Goal: Feedback & Contribution: Submit feedback/report problem

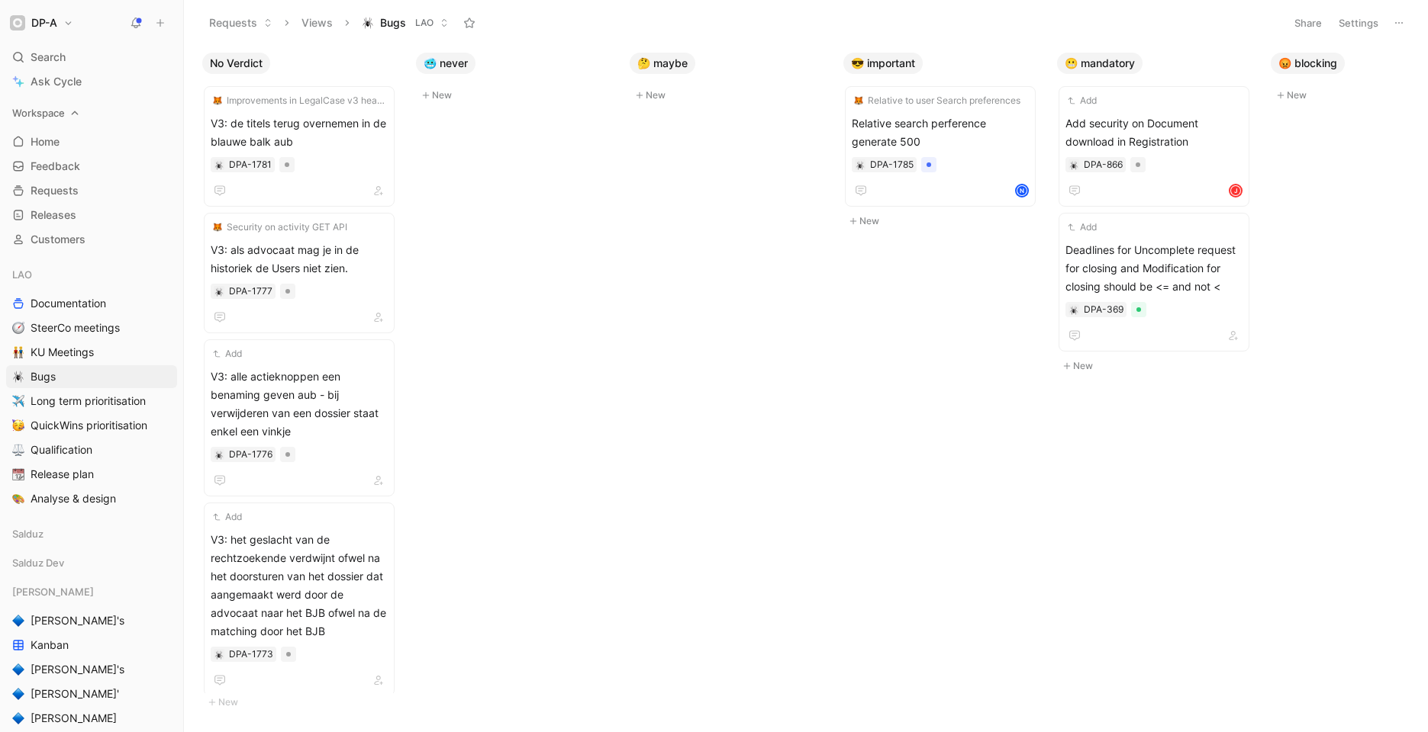
scroll to position [0, 269]
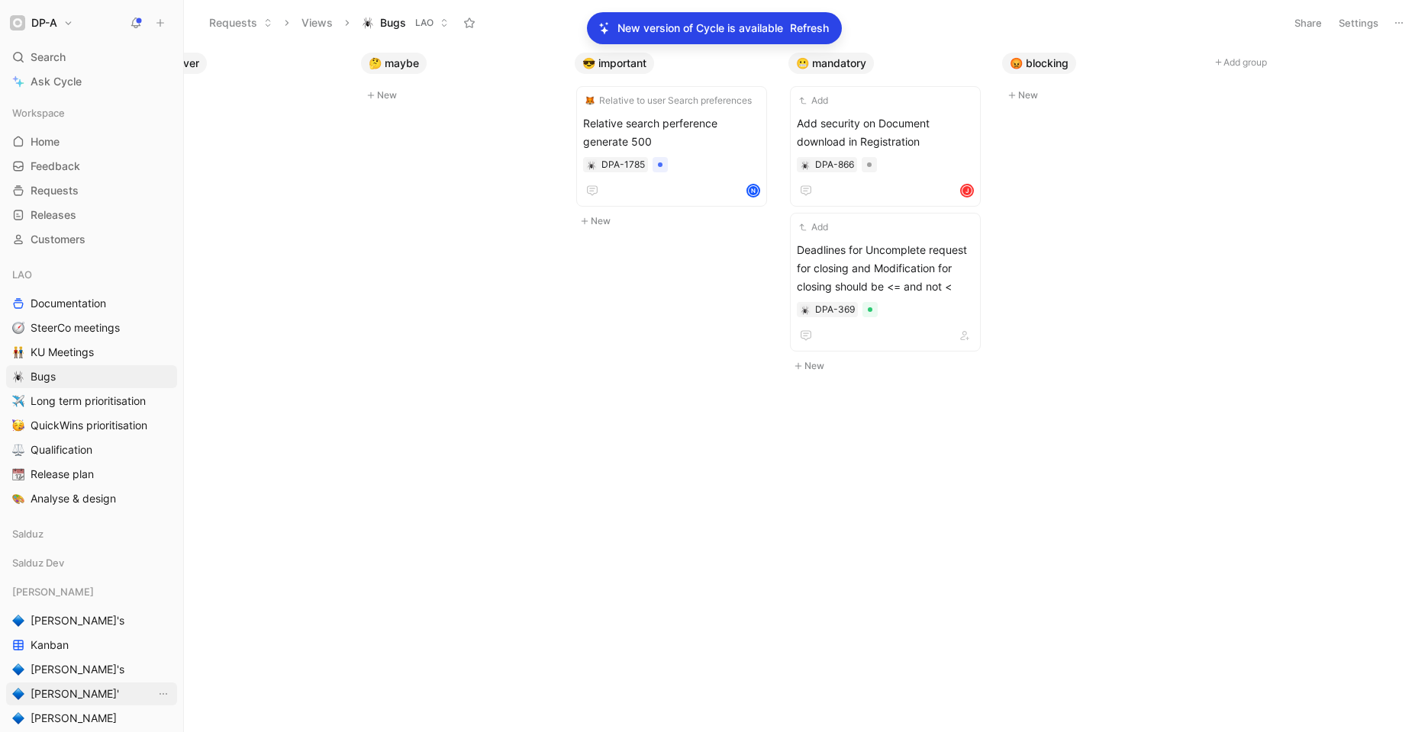
drag, startPoint x: 68, startPoint y: 712, endPoint x: 121, endPoint y: 689, distance: 58.1
click at [68, 711] on span "[PERSON_NAME]" at bounding box center [74, 718] width 86 height 15
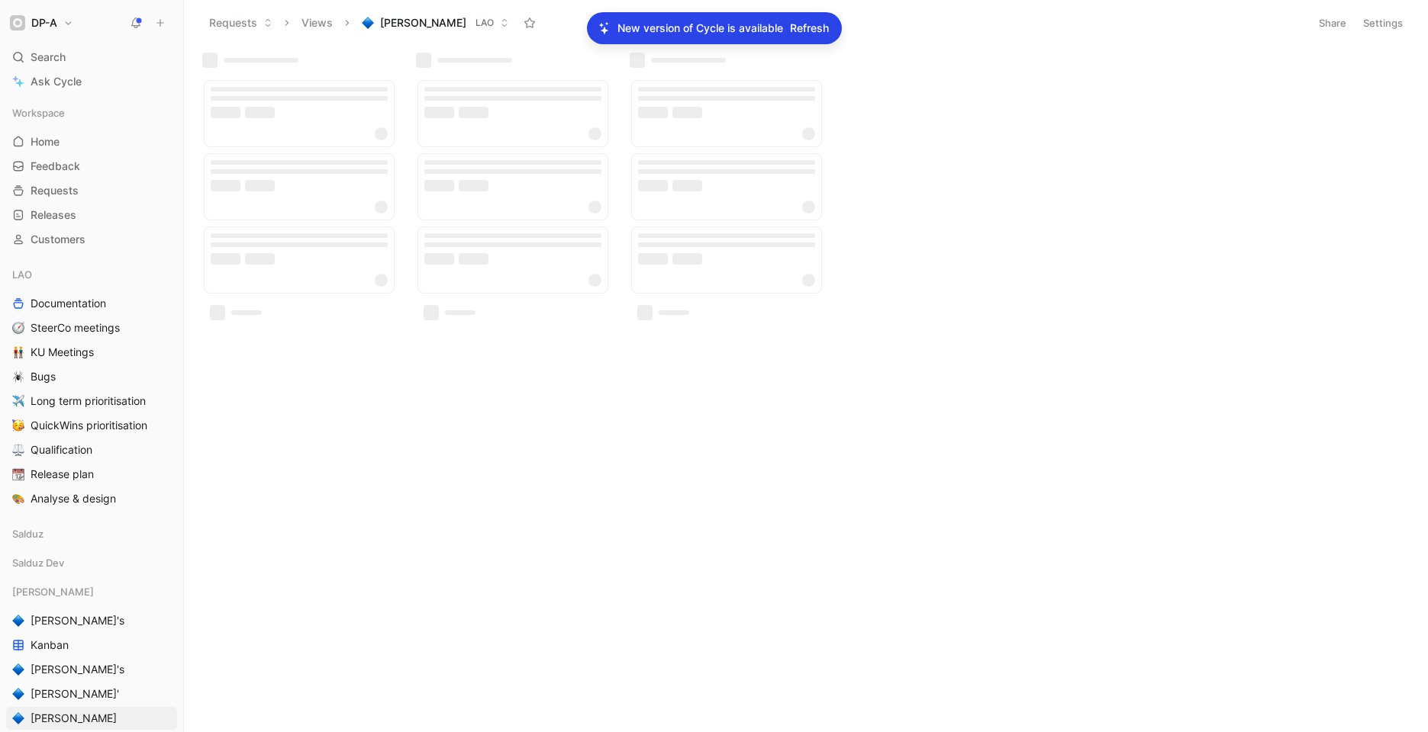
click at [798, 34] on span "Refresh" at bounding box center [809, 28] width 39 height 18
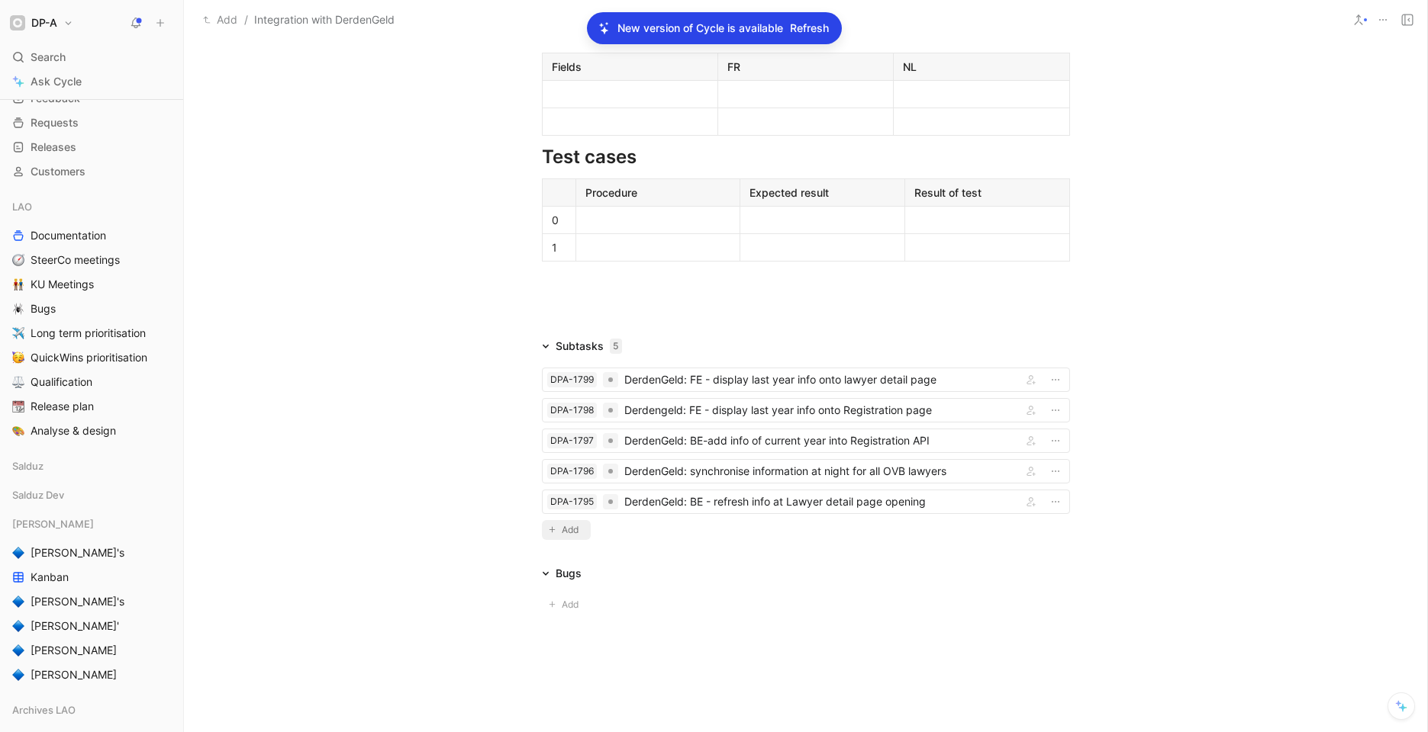
scroll to position [1151, 0]
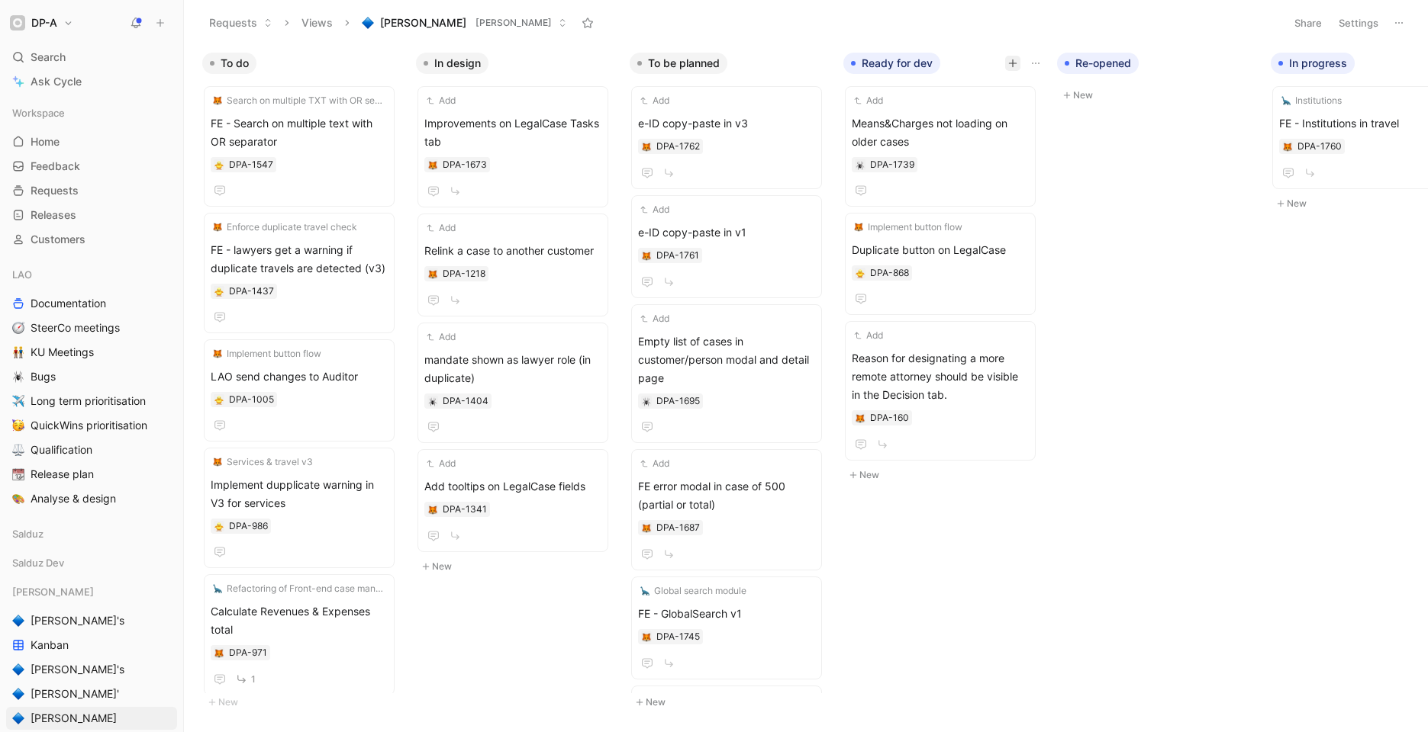
click at [1012, 66] on icon "button" at bounding box center [1012, 64] width 1 height 8
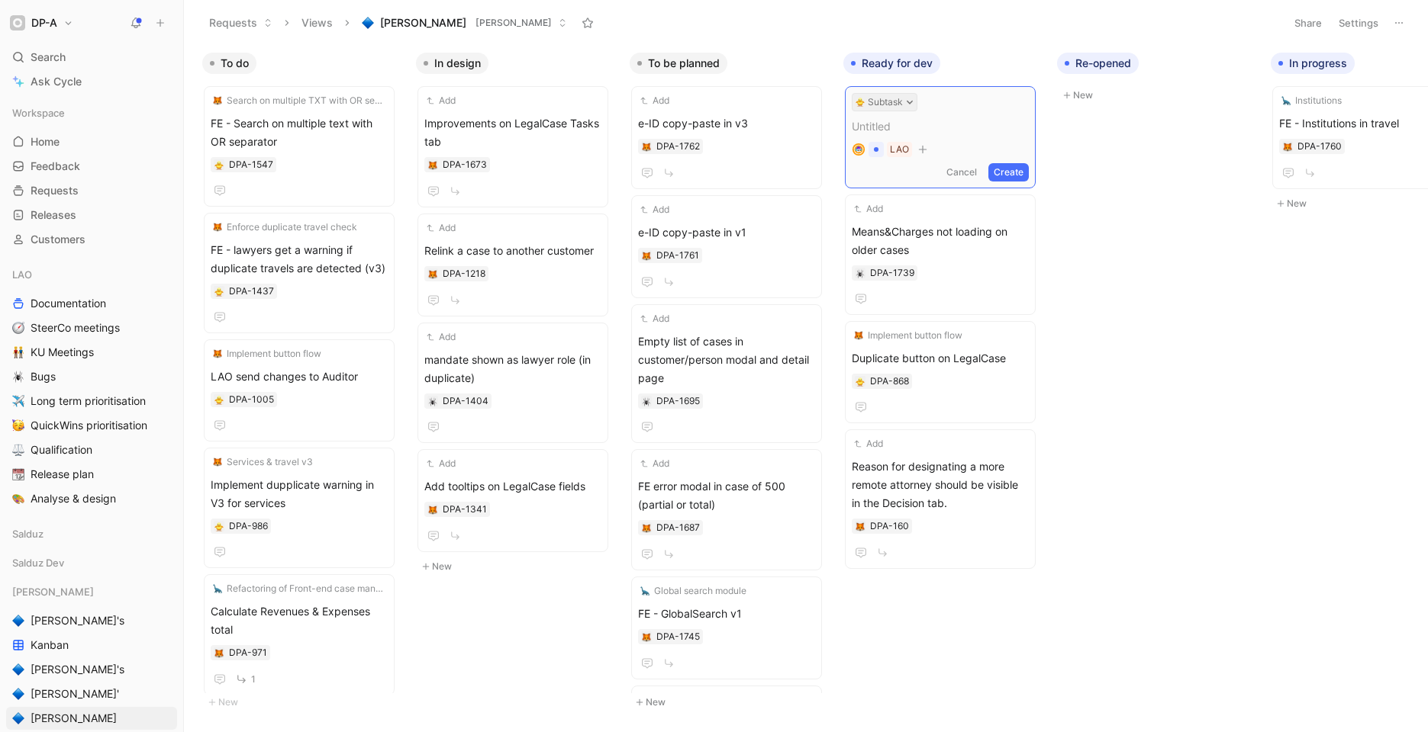
click at [909, 104] on icon at bounding box center [910, 102] width 8 height 8
click at [863, 158] on div "Bug" at bounding box center [914, 162] width 181 height 18
click at [1006, 169] on button "Create" at bounding box center [1008, 172] width 40 height 18
click at [948, 124] on span "Inconsistencies in translations" at bounding box center [940, 123] width 177 height 18
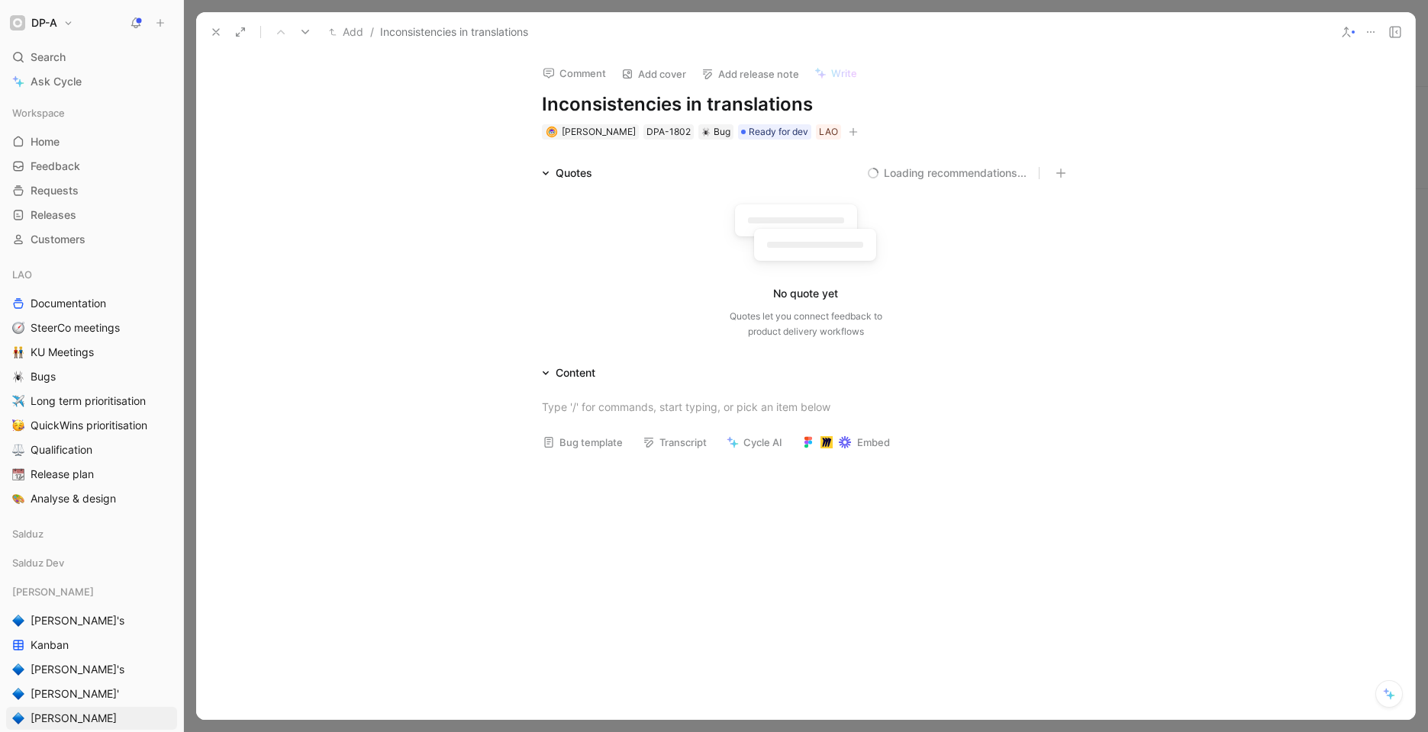
click at [589, 449] on button "Bug template" at bounding box center [583, 442] width 94 height 21
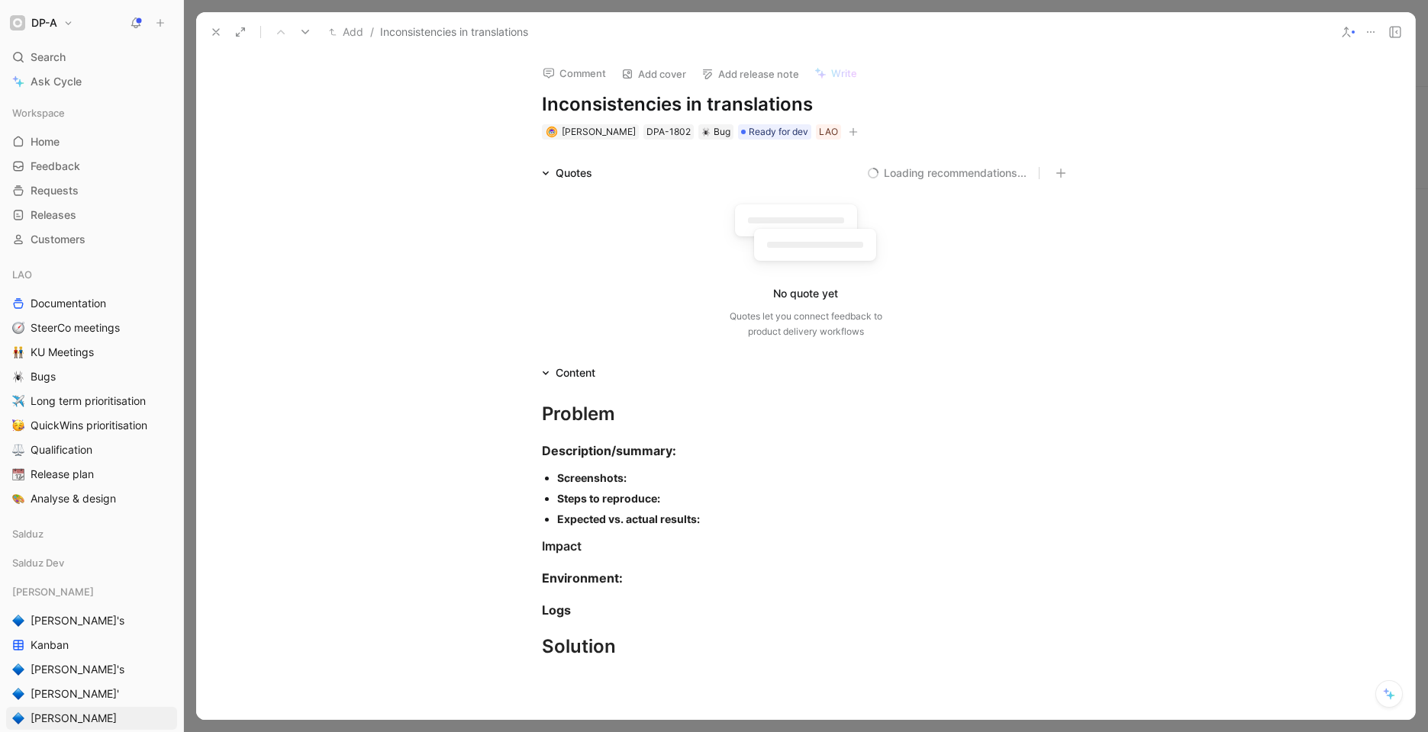
click at [641, 480] on div "Screenshots:" at bounding box center [813, 478] width 513 height 16
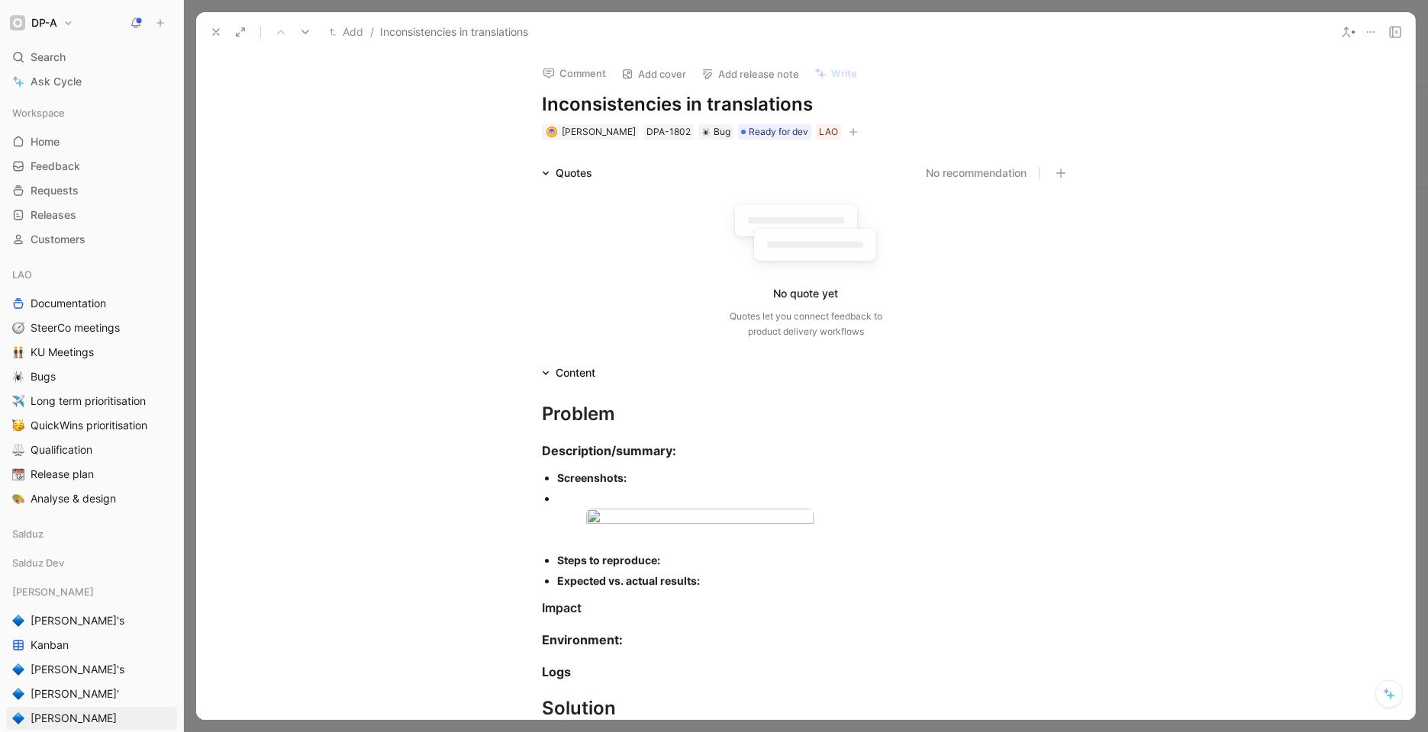
click at [575, 497] on div at bounding box center [813, 499] width 513 height 16
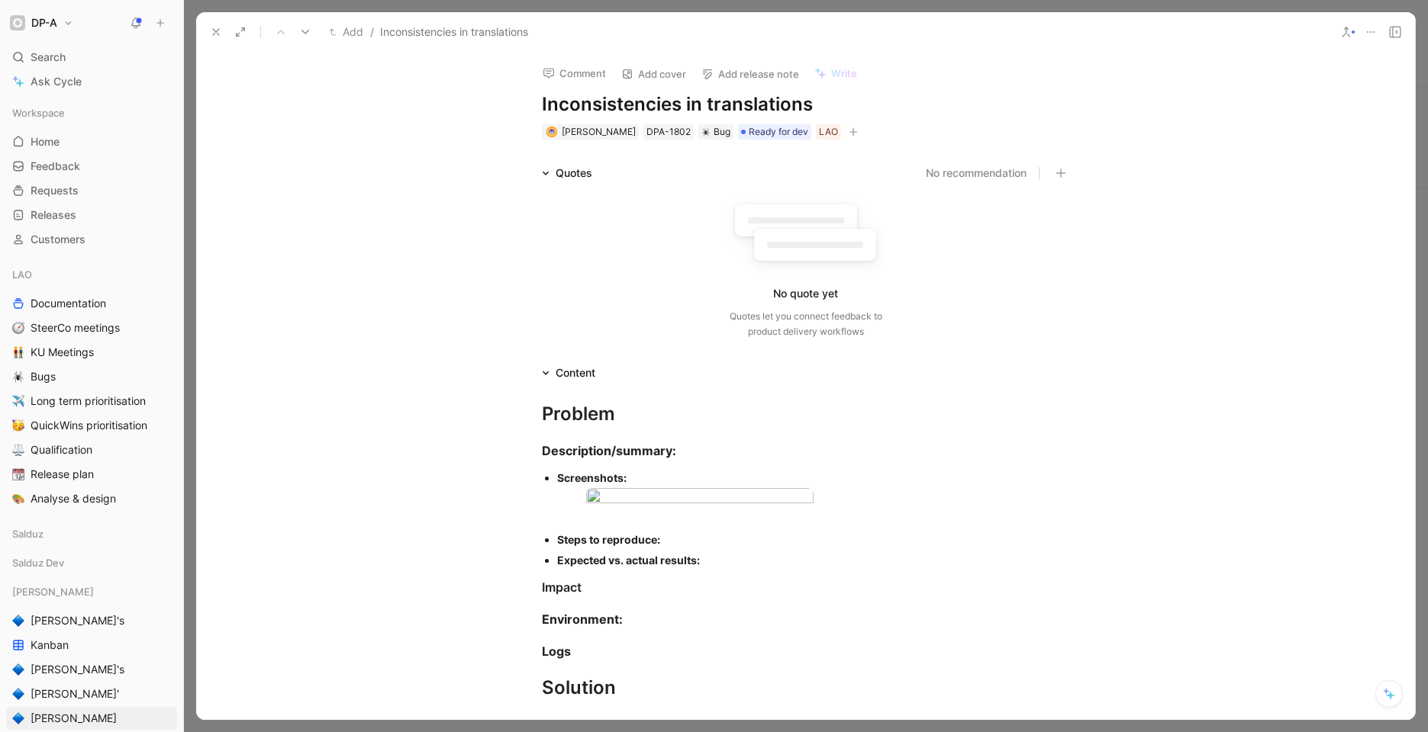
click at [674, 548] on div "Steps to reproduce:" at bounding box center [813, 540] width 513 height 16
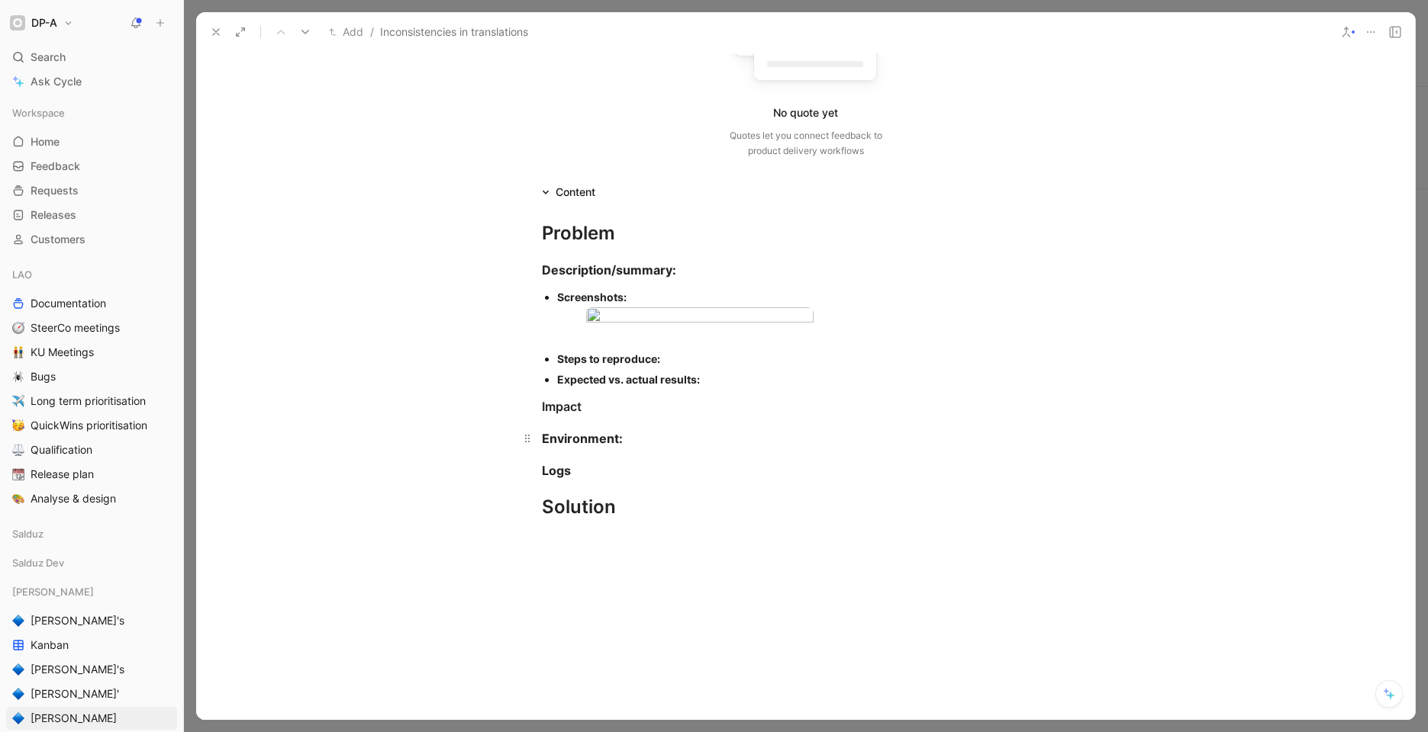
scroll to position [179, 0]
click at [691, 277] on div "Description/summary:" at bounding box center [806, 271] width 528 height 18
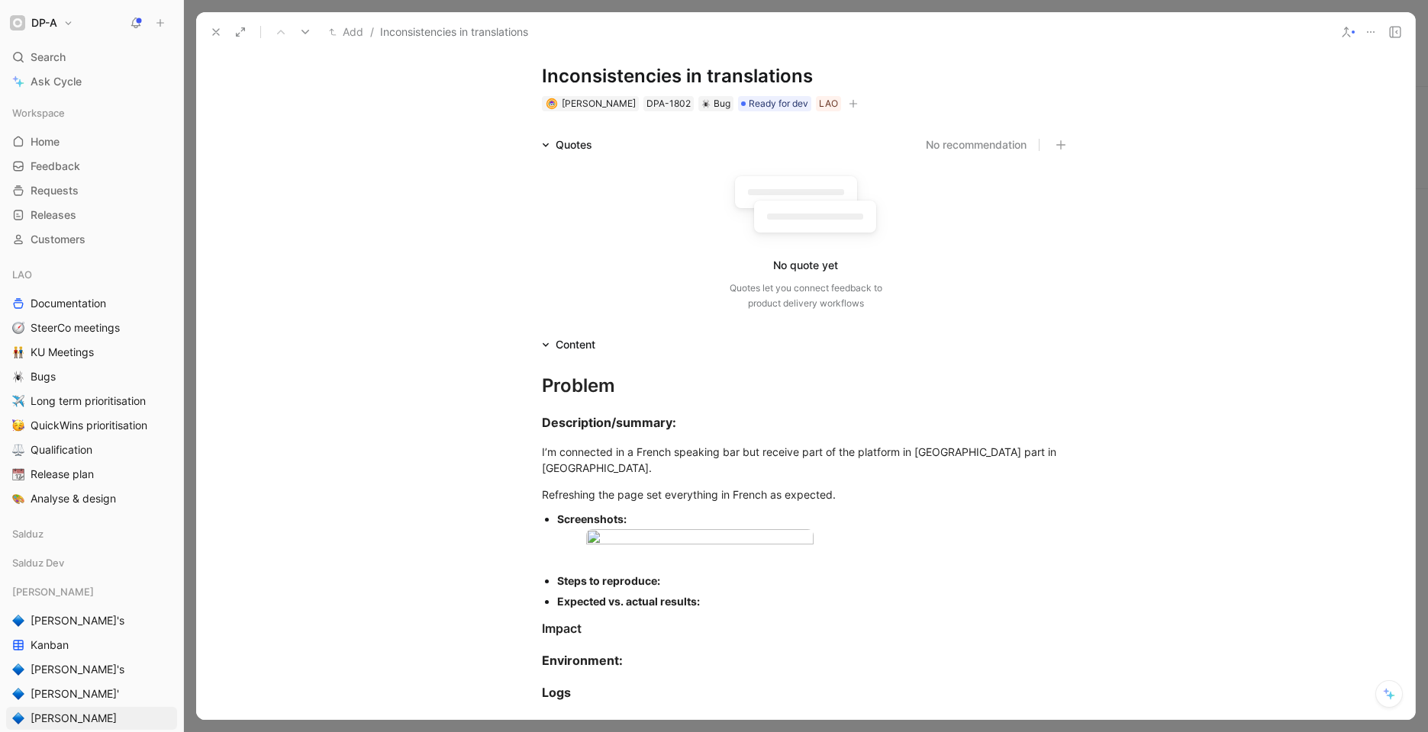
scroll to position [0, 0]
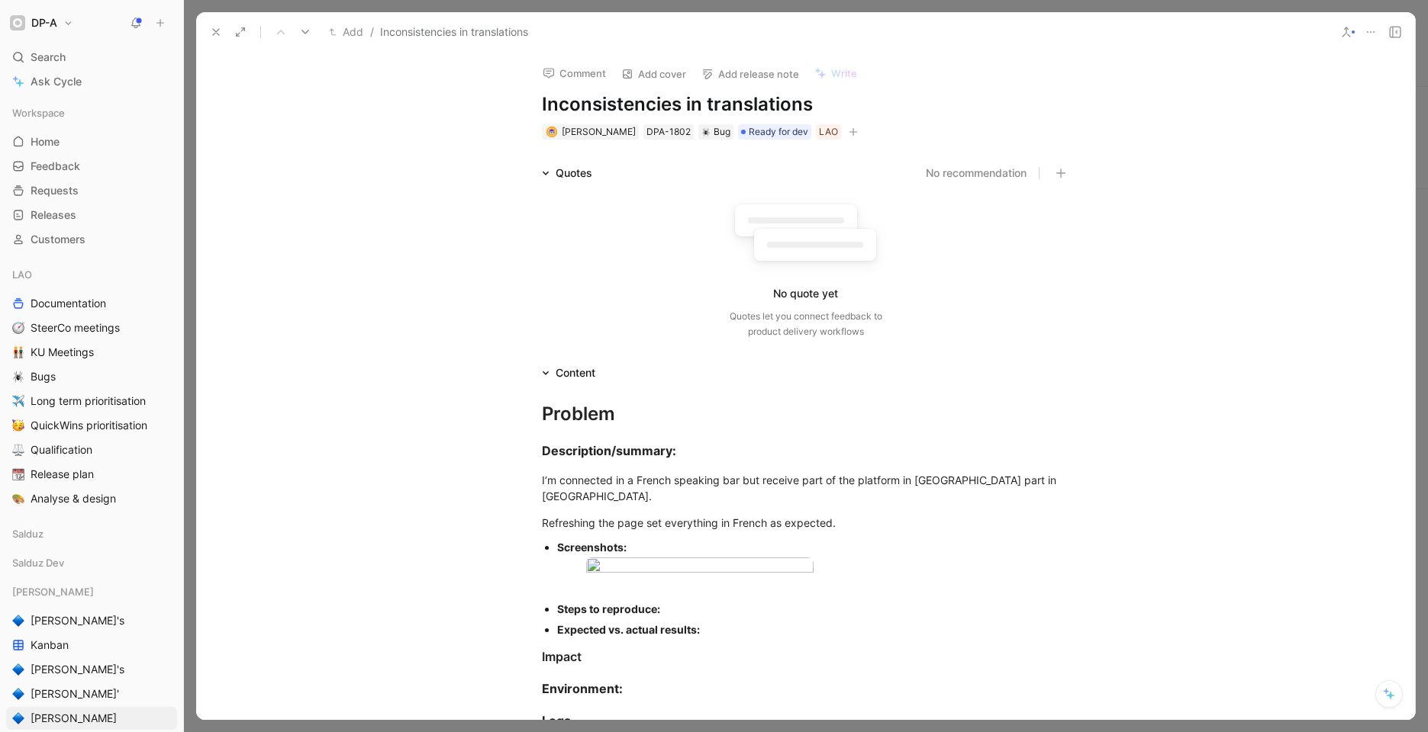
click at [216, 34] on icon at bounding box center [216, 32] width 12 height 12
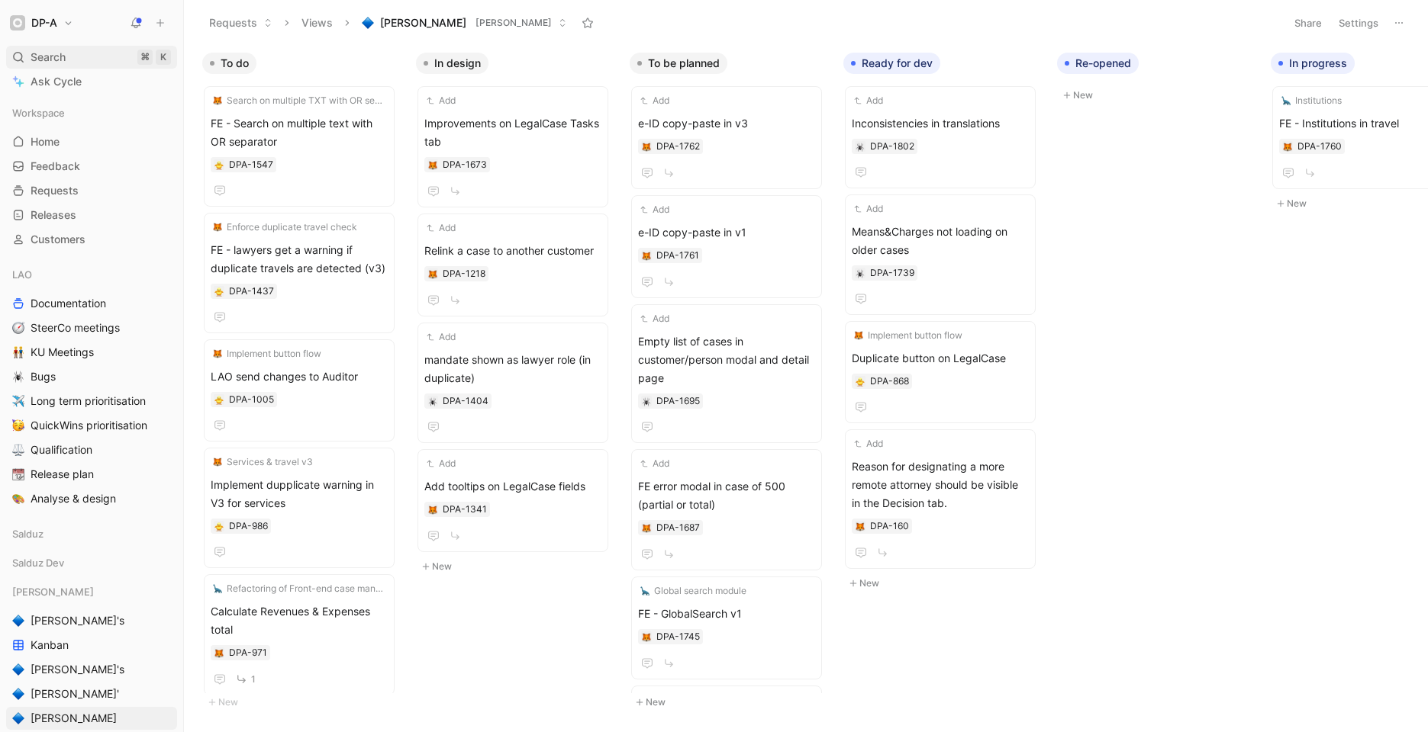
click at [30, 51] on div "Search ⌘ K" at bounding box center [91, 57] width 171 height 23
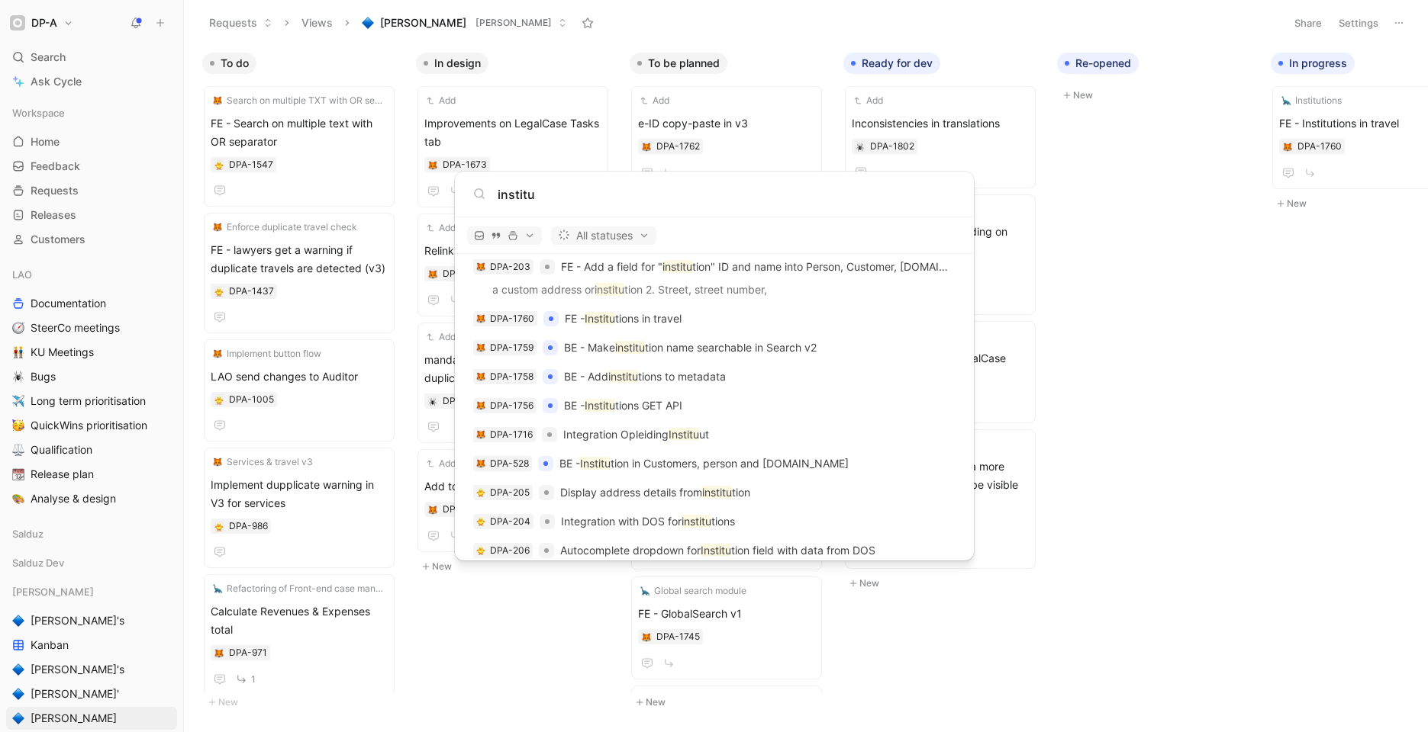
scroll to position [705, 0]
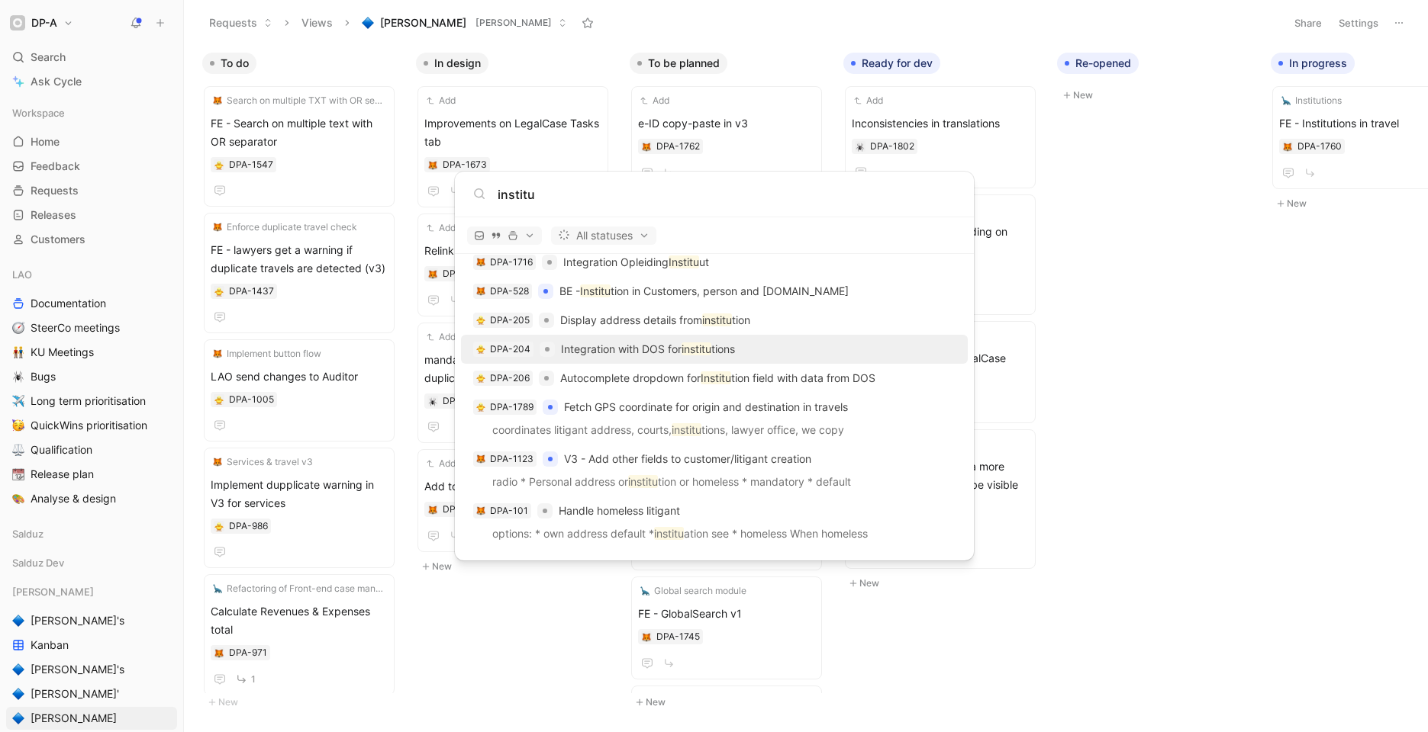
type input "institu"
click at [663, 349] on p "Integration with DOS for institu tions" at bounding box center [648, 349] width 174 height 18
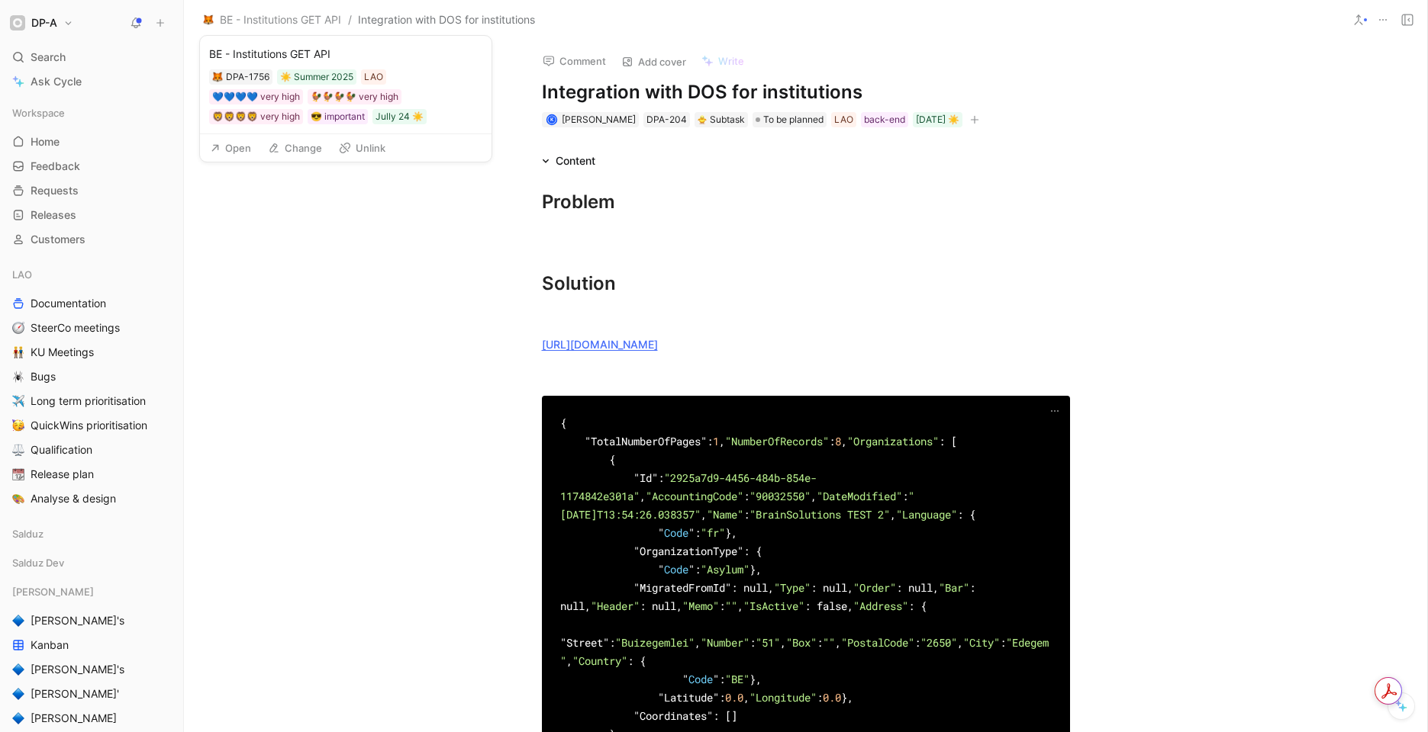
click at [242, 148] on button "Open" at bounding box center [230, 147] width 55 height 21
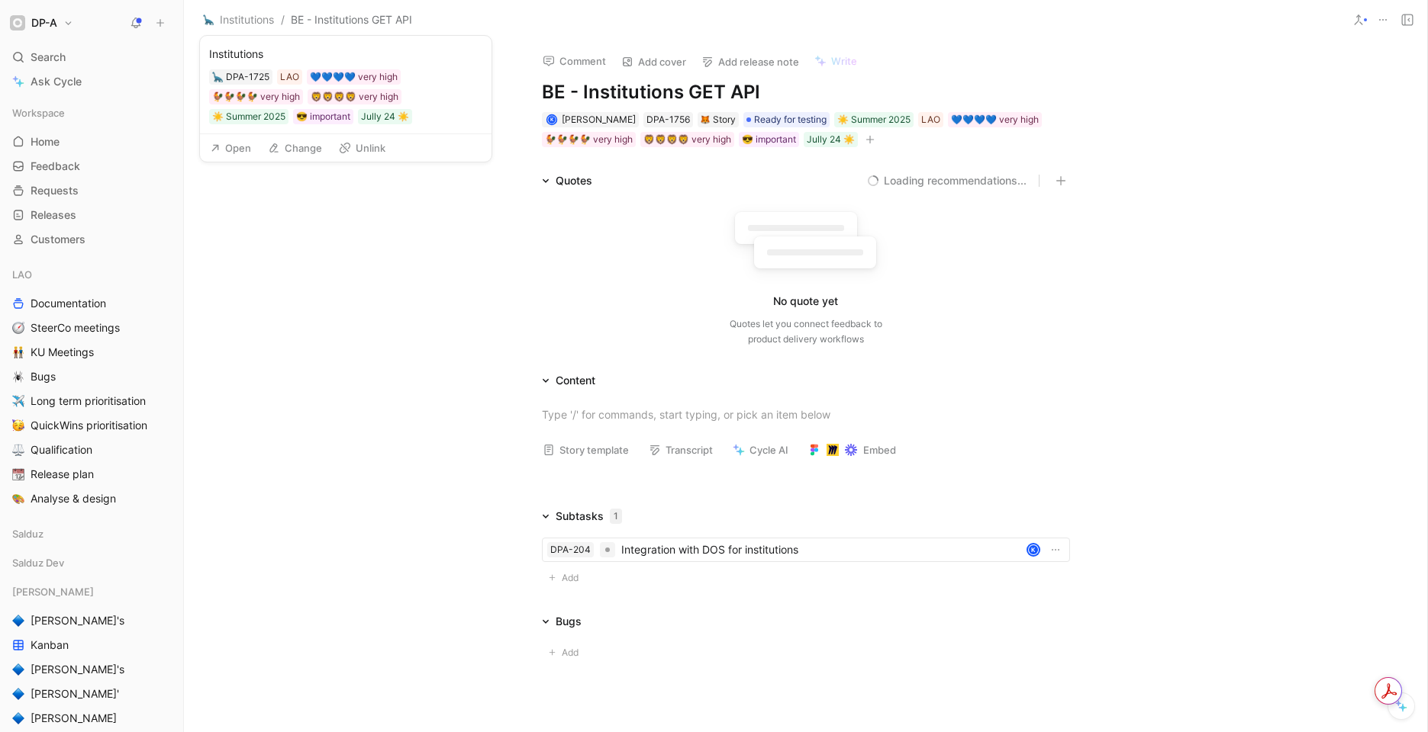
click at [243, 146] on button "Open" at bounding box center [230, 147] width 55 height 21
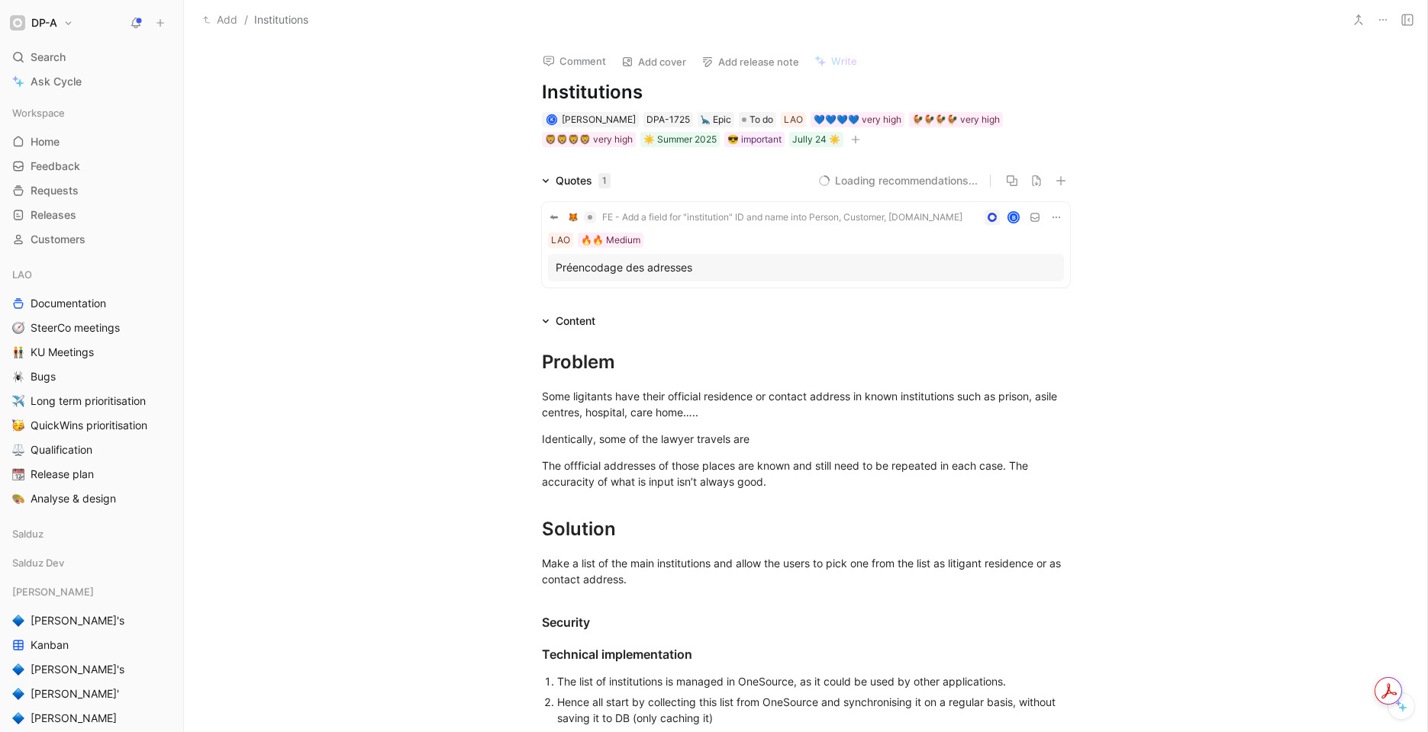
scroll to position [787, 0]
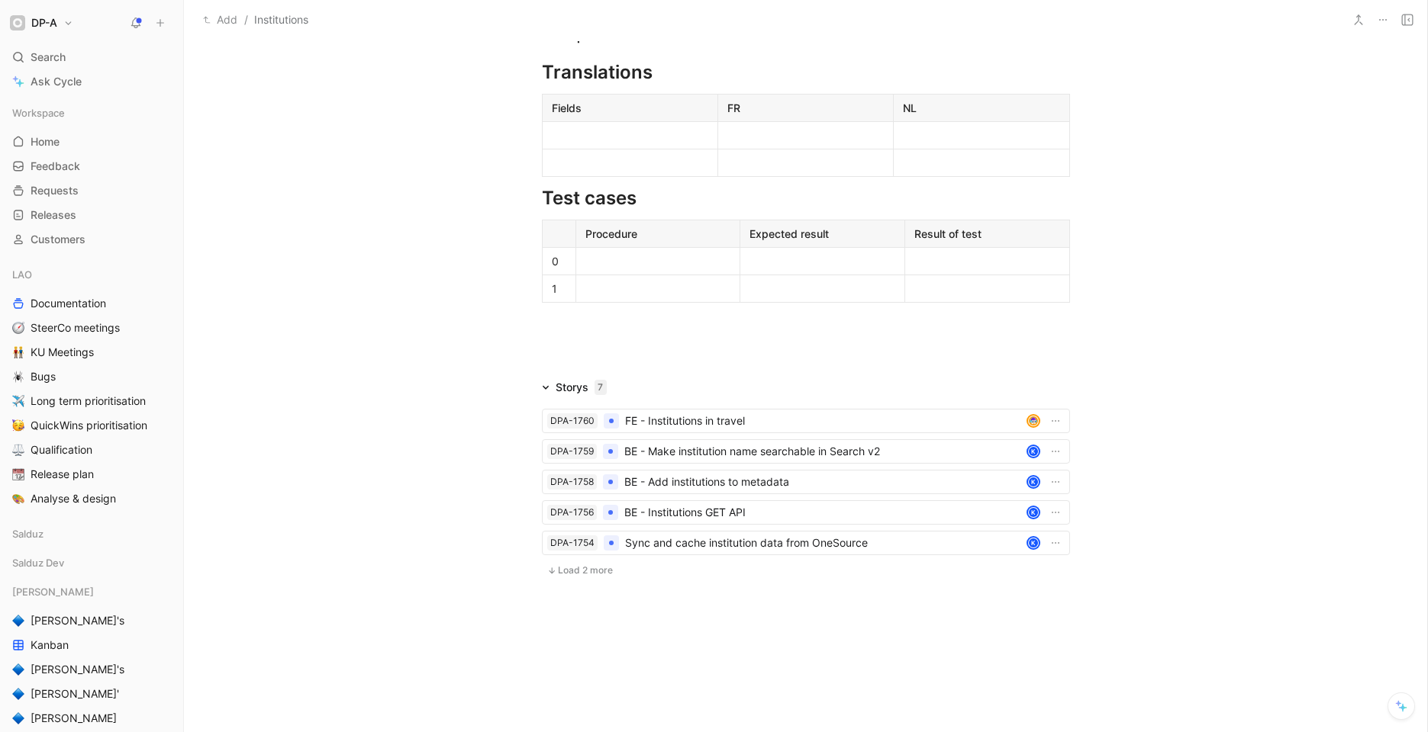
click at [591, 570] on span "Load 2 more" at bounding box center [585, 571] width 55 height 12
click at [699, 425] on div "FE - Institutions in travel" at bounding box center [822, 421] width 395 height 18
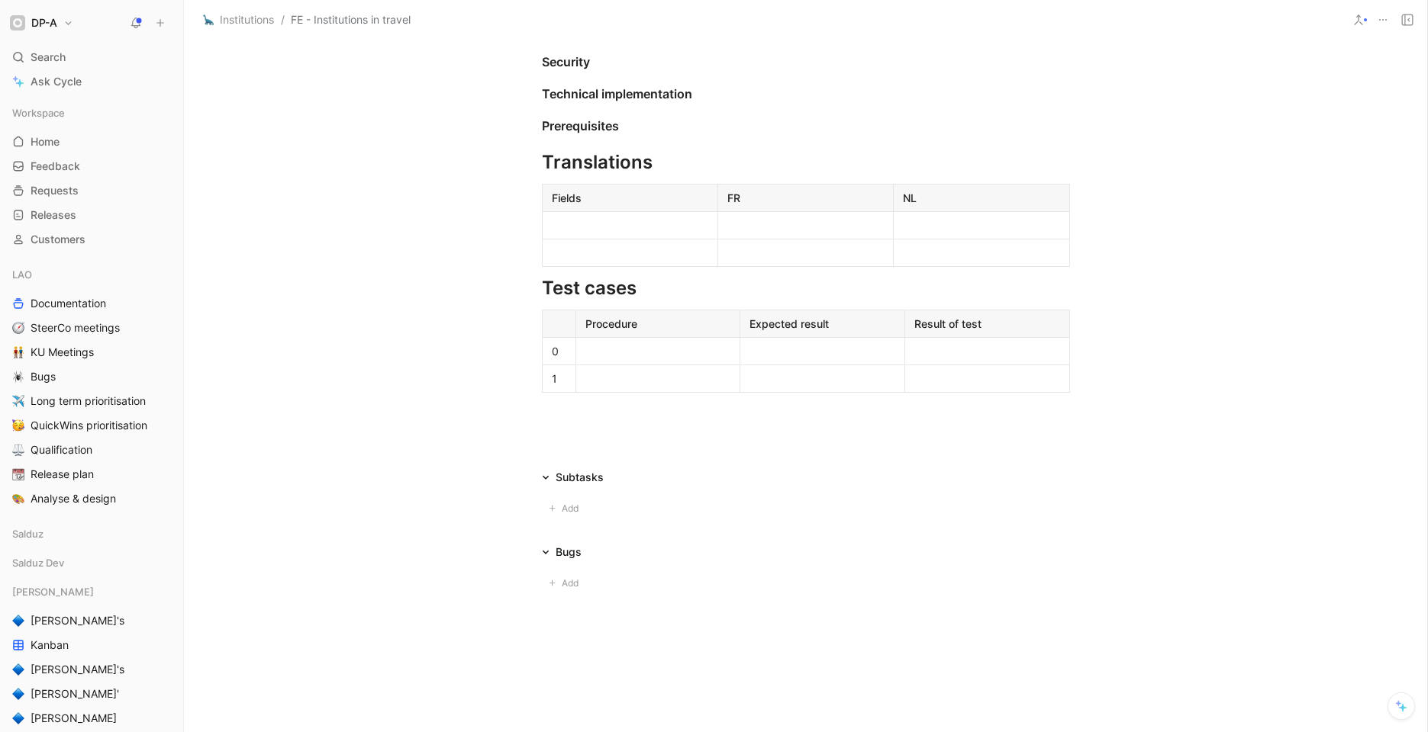
scroll to position [993, 0]
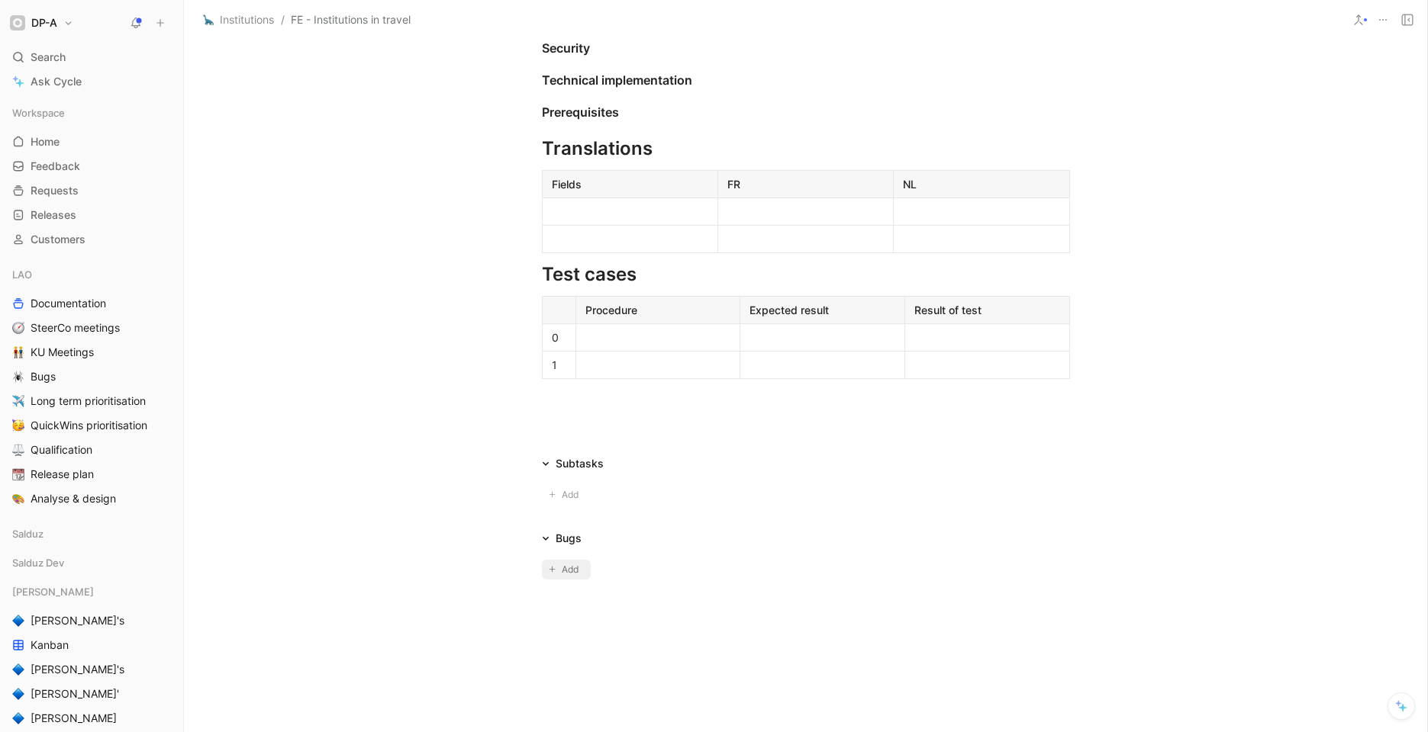
click at [562, 567] on span "Add" at bounding box center [572, 569] width 21 height 15
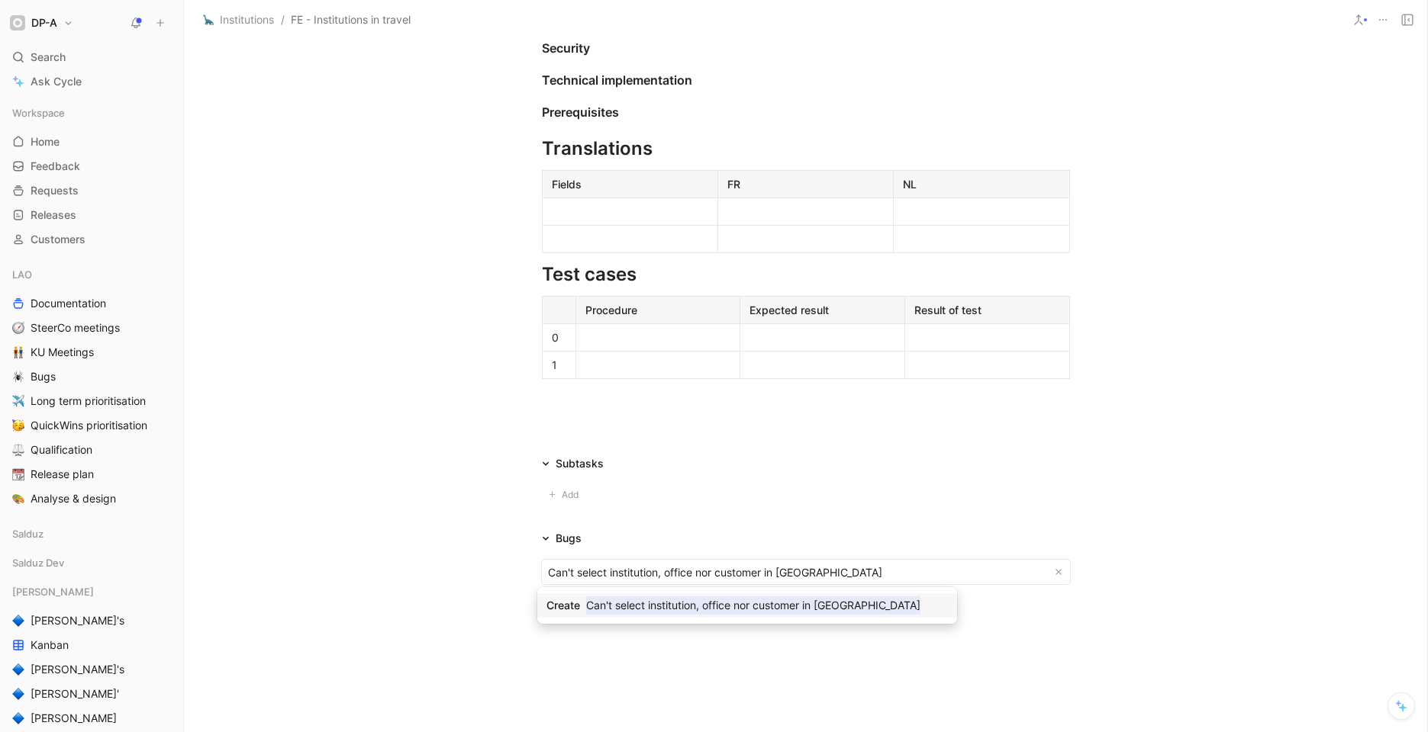
type input "Can't select institution, office nor customer in travel"
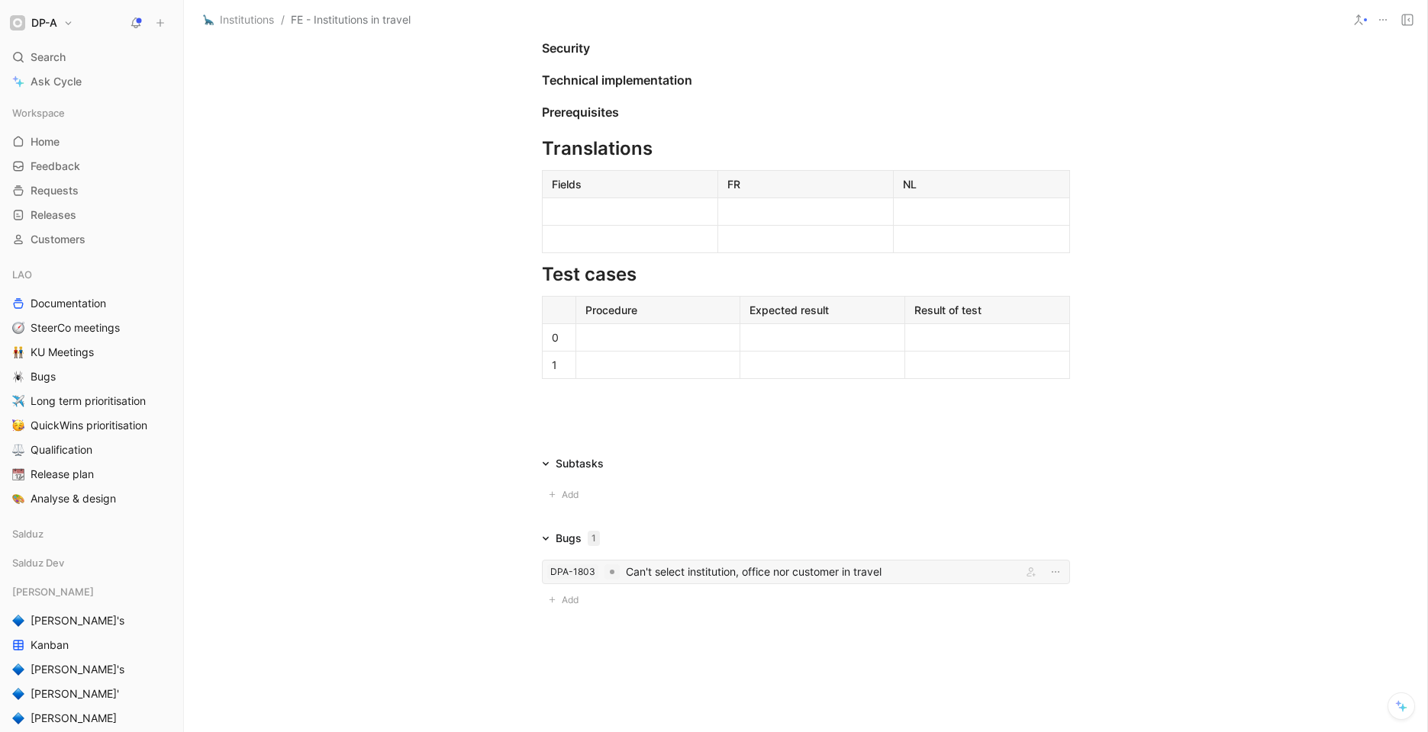
click at [737, 562] on div "DPA-1803 Can't select institution, office nor customer in travel" at bounding box center [806, 572] width 528 height 24
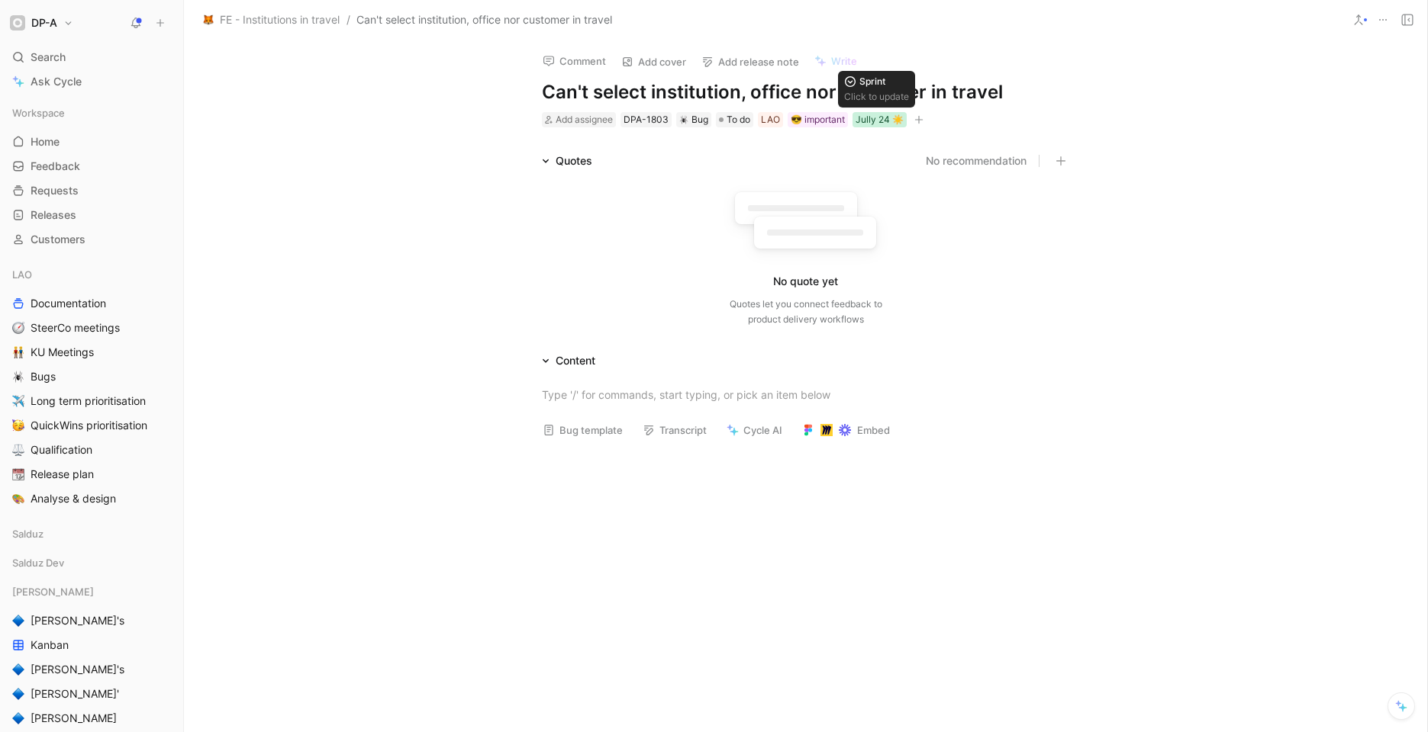
click at [877, 115] on div "Jully 24 ☀️" at bounding box center [879, 119] width 48 height 15
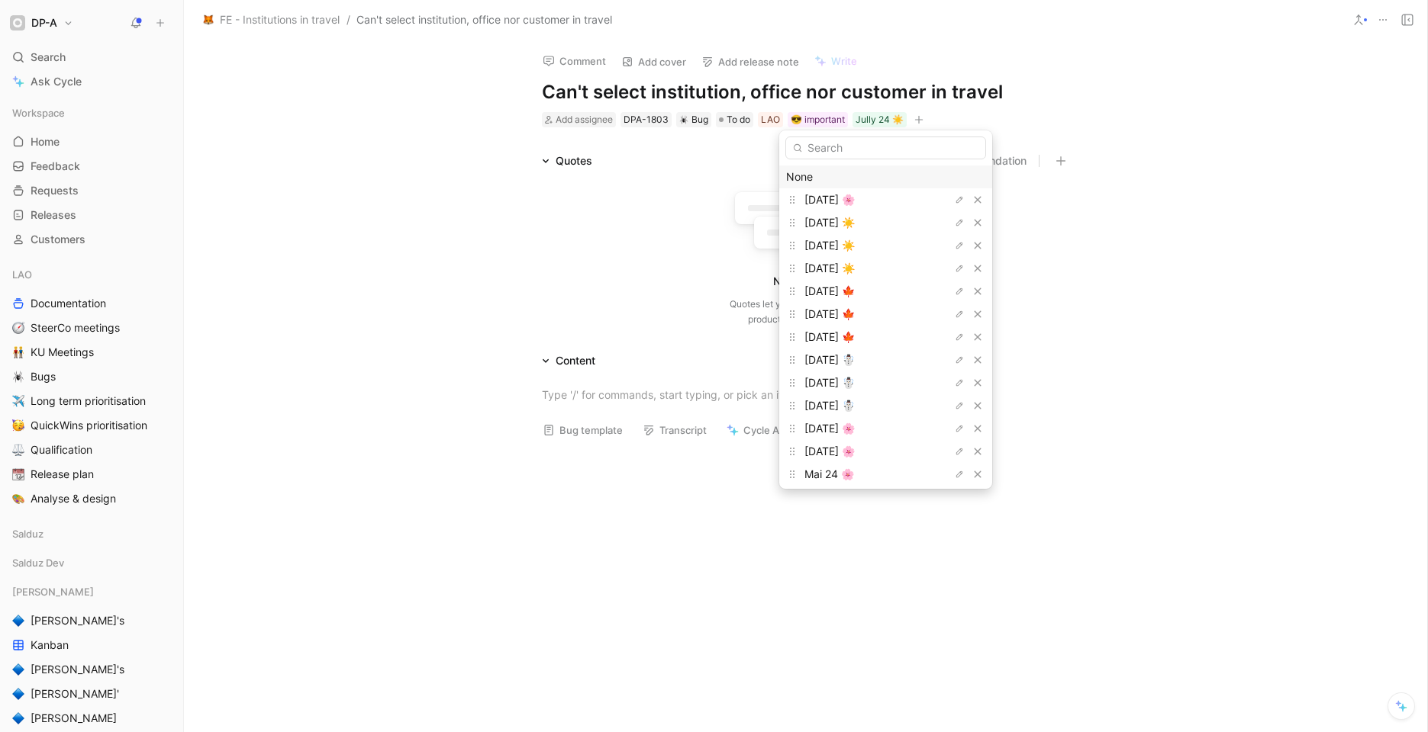
click at [816, 182] on div "None" at bounding box center [885, 177] width 199 height 18
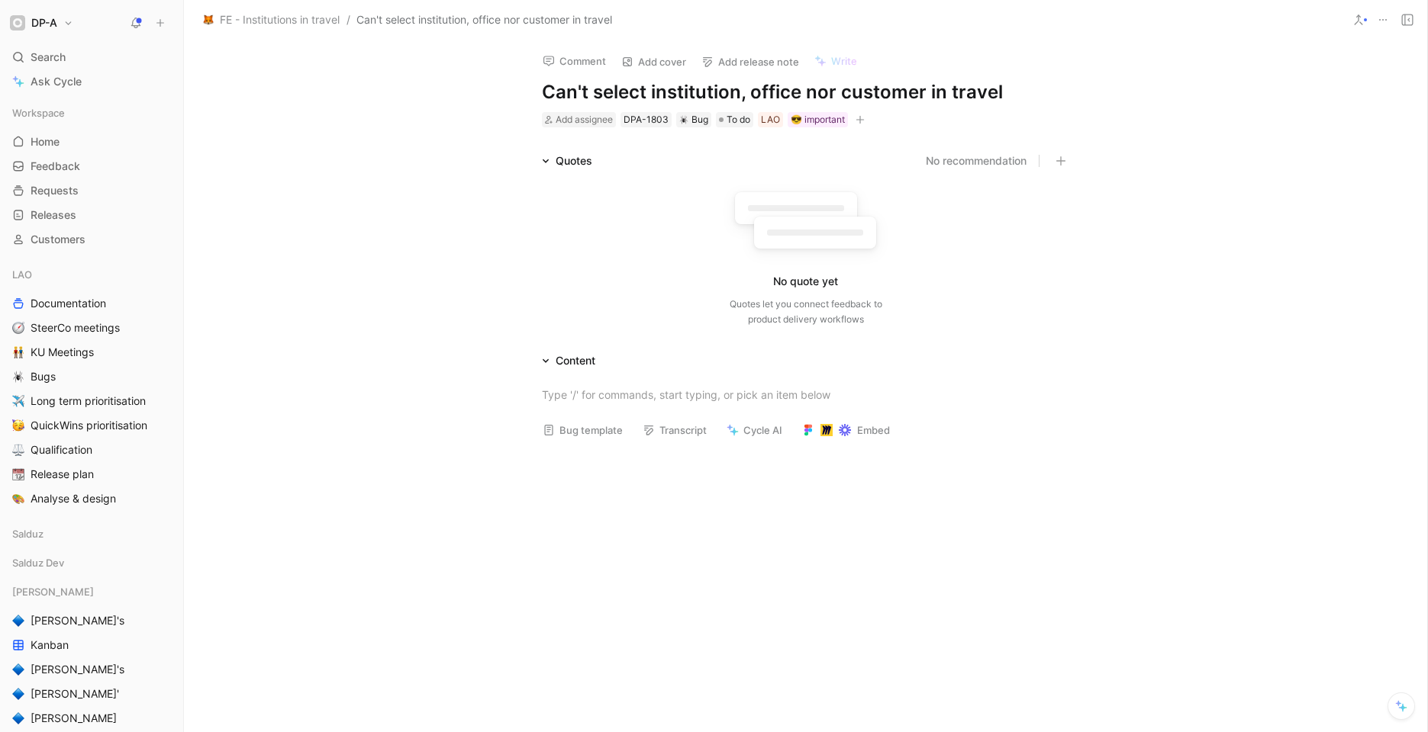
click at [593, 425] on button "Bug template" at bounding box center [583, 430] width 94 height 21
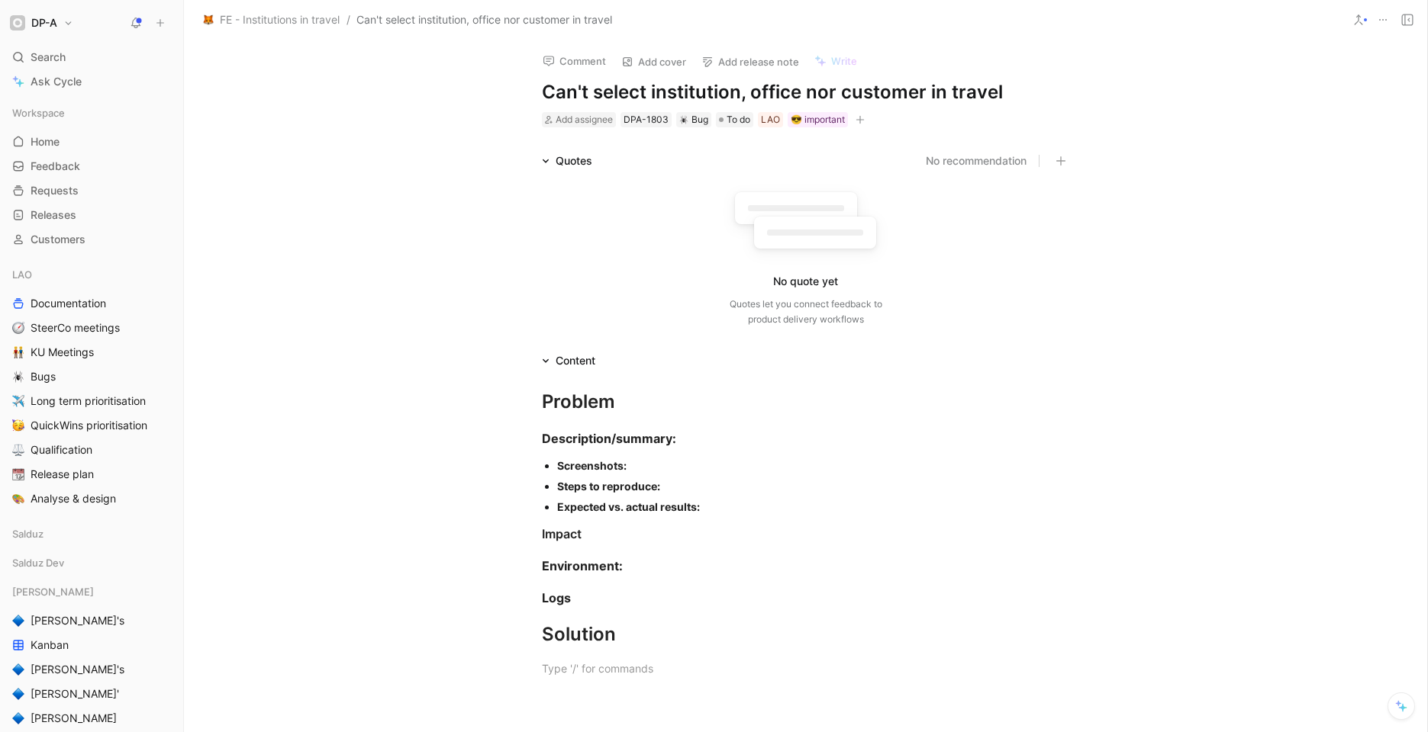
click at [638, 467] on div "Screenshots:" at bounding box center [813, 466] width 513 height 16
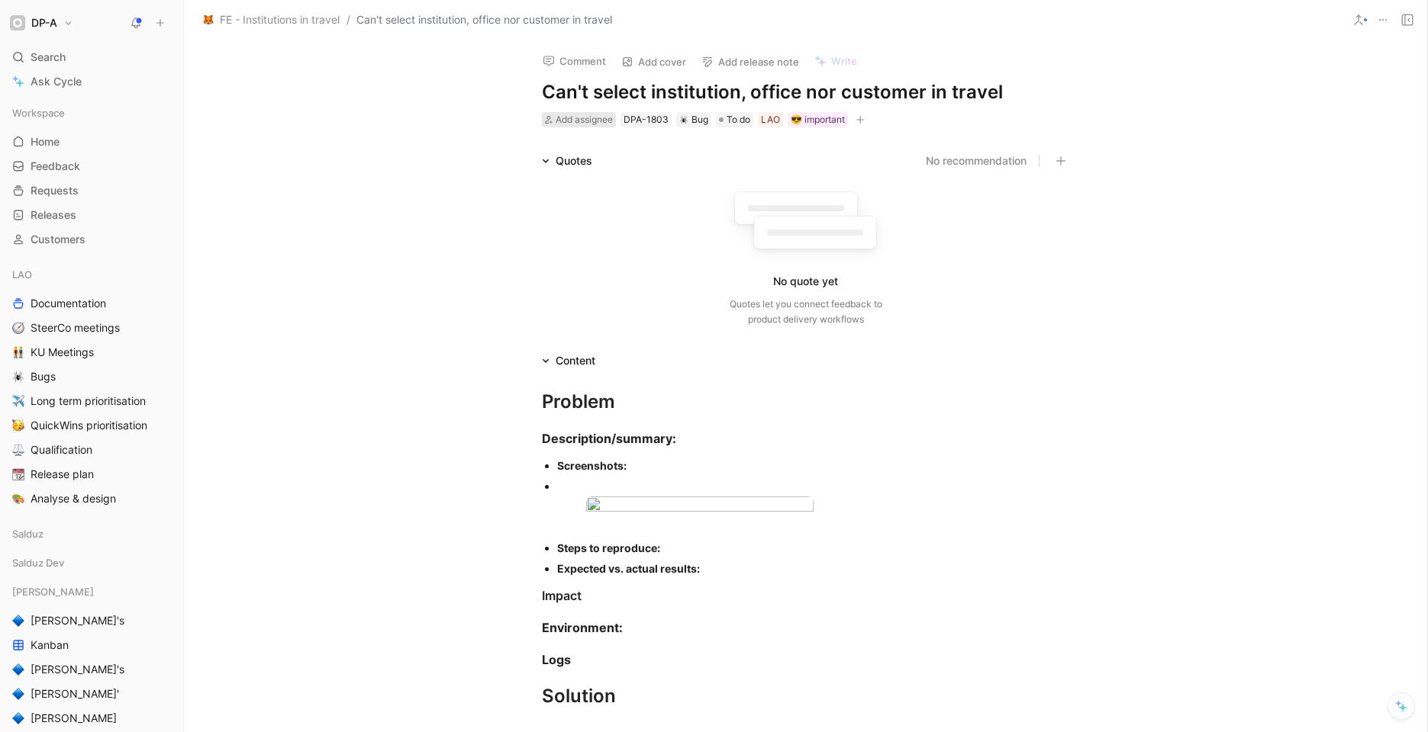
click at [555, 123] on span "Add assignee" at bounding box center [583, 119] width 57 height 11
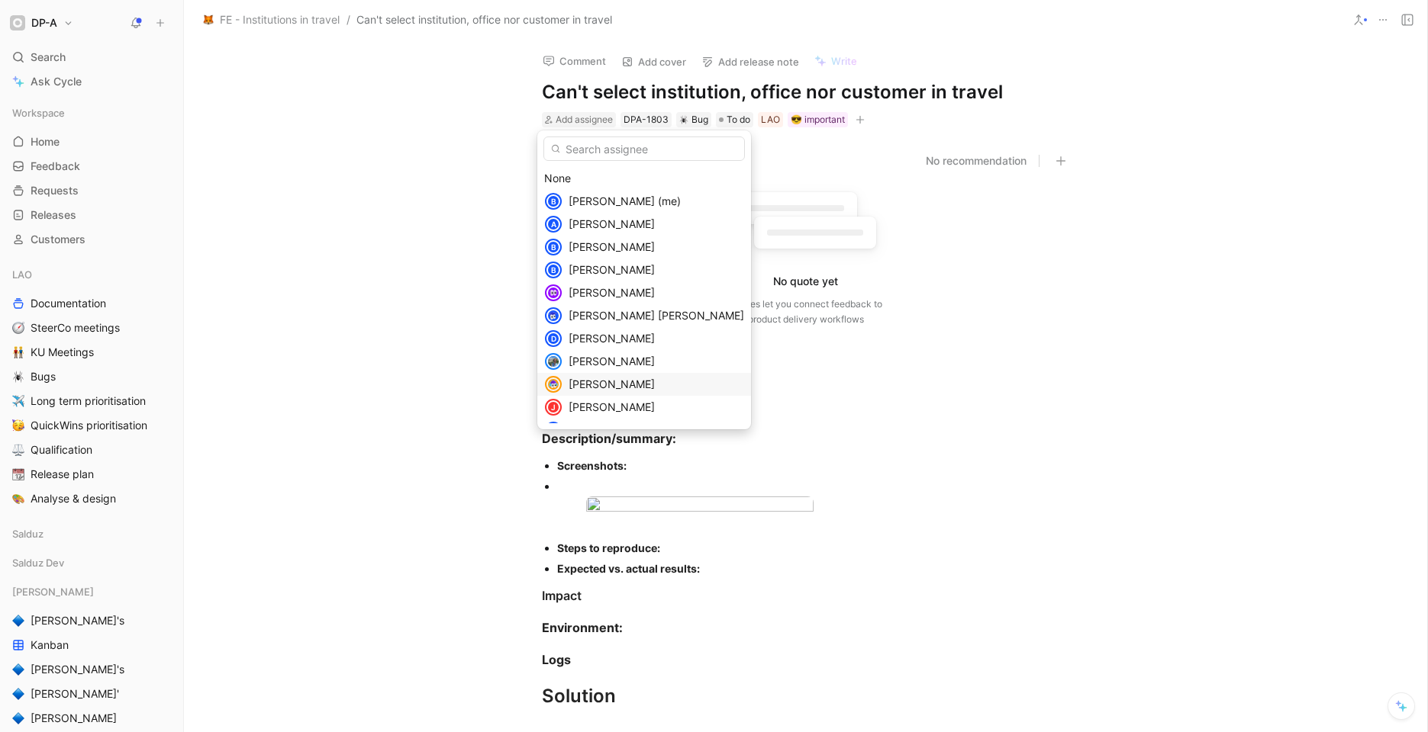
click at [631, 385] on span "[PERSON_NAME]" at bounding box center [611, 384] width 86 height 13
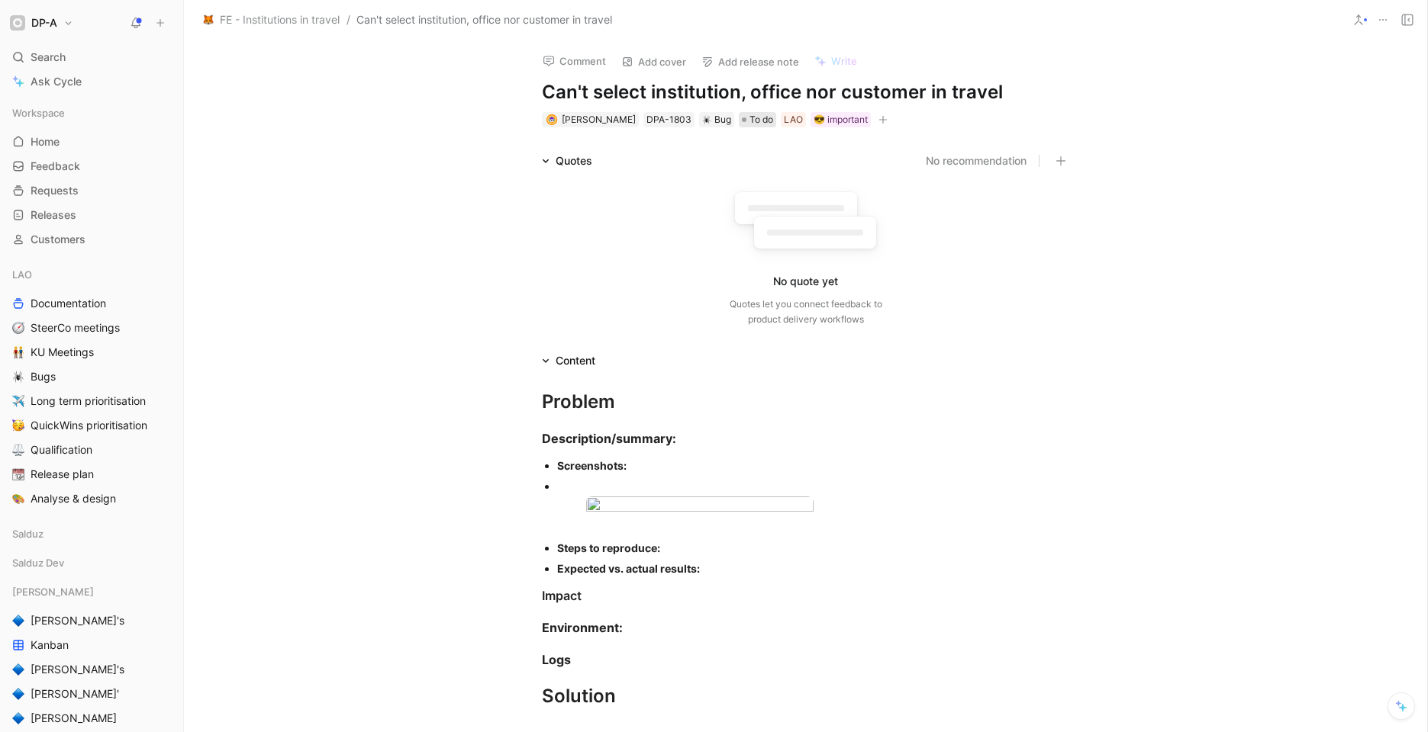
click at [761, 122] on span "To do" at bounding box center [761, 119] width 24 height 15
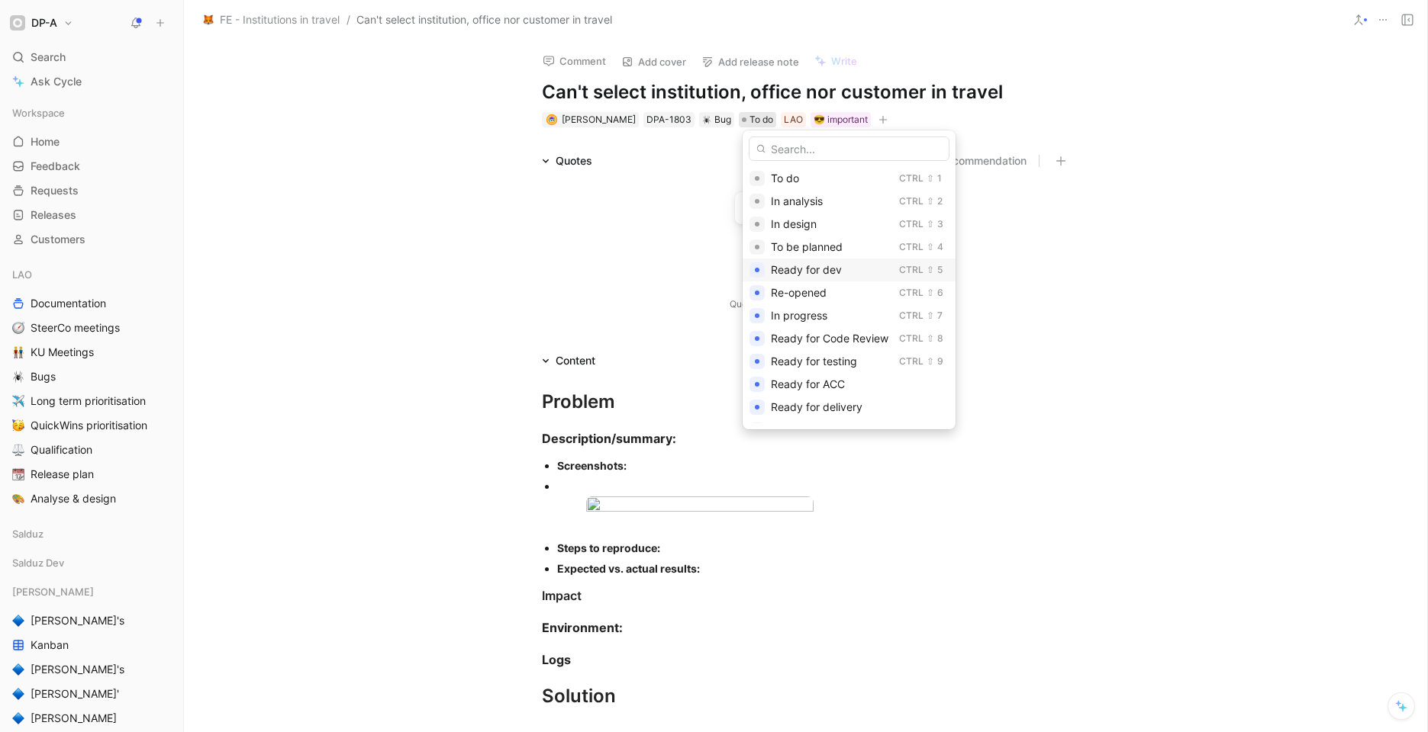
click at [840, 269] on span "Ready for dev" at bounding box center [806, 269] width 71 height 13
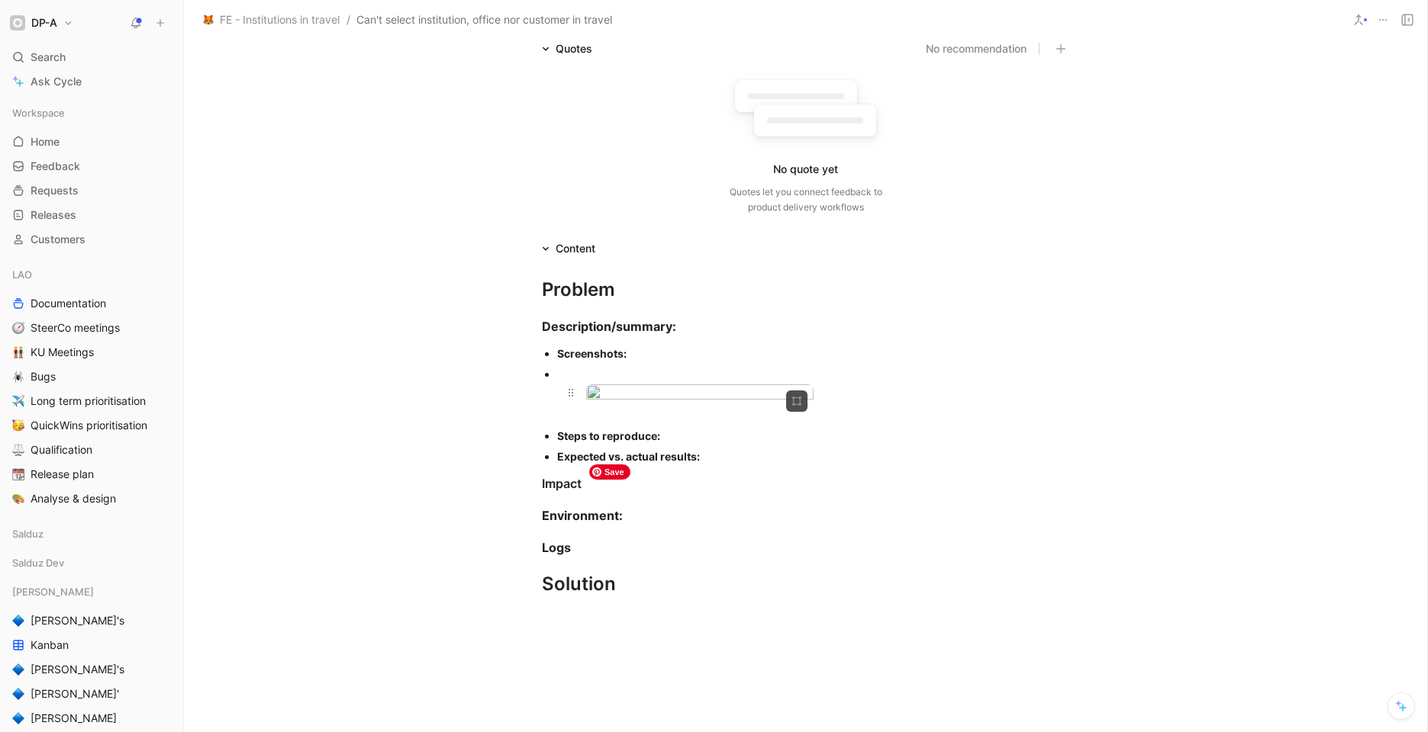
scroll to position [114, 0]
click at [691, 327] on div "Description/summary:" at bounding box center [806, 325] width 528 height 18
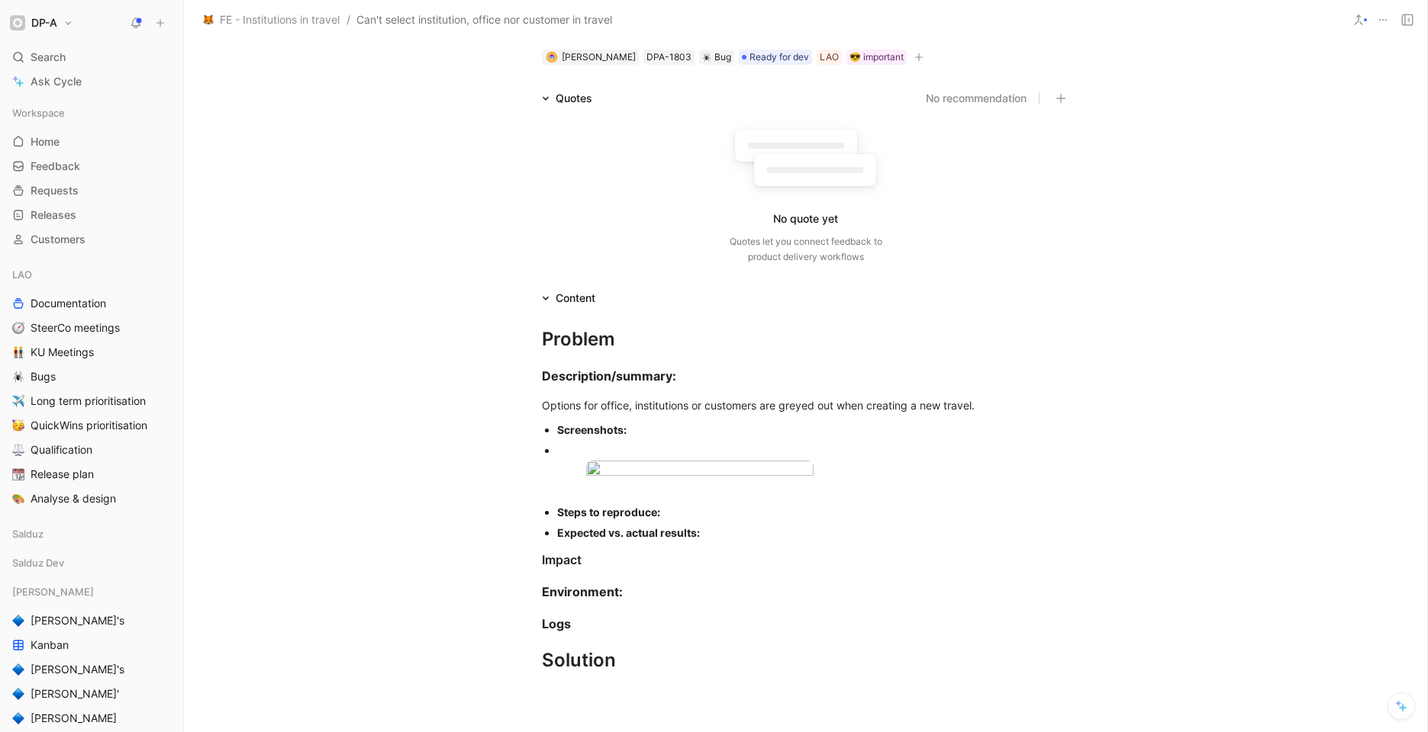
scroll to position [0, 0]
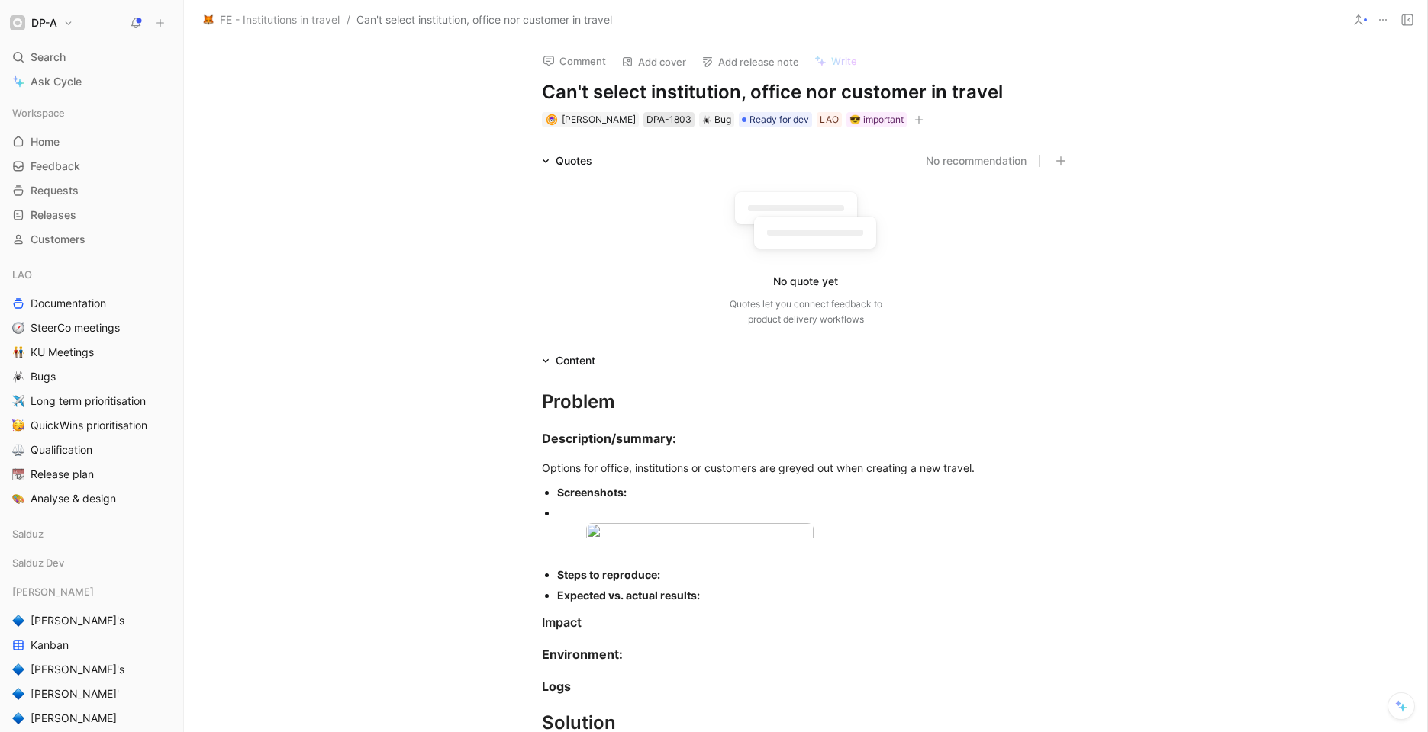
click at [680, 120] on div "DPA-1803" at bounding box center [668, 119] width 45 height 15
